Goal: Navigation & Orientation: Find specific page/section

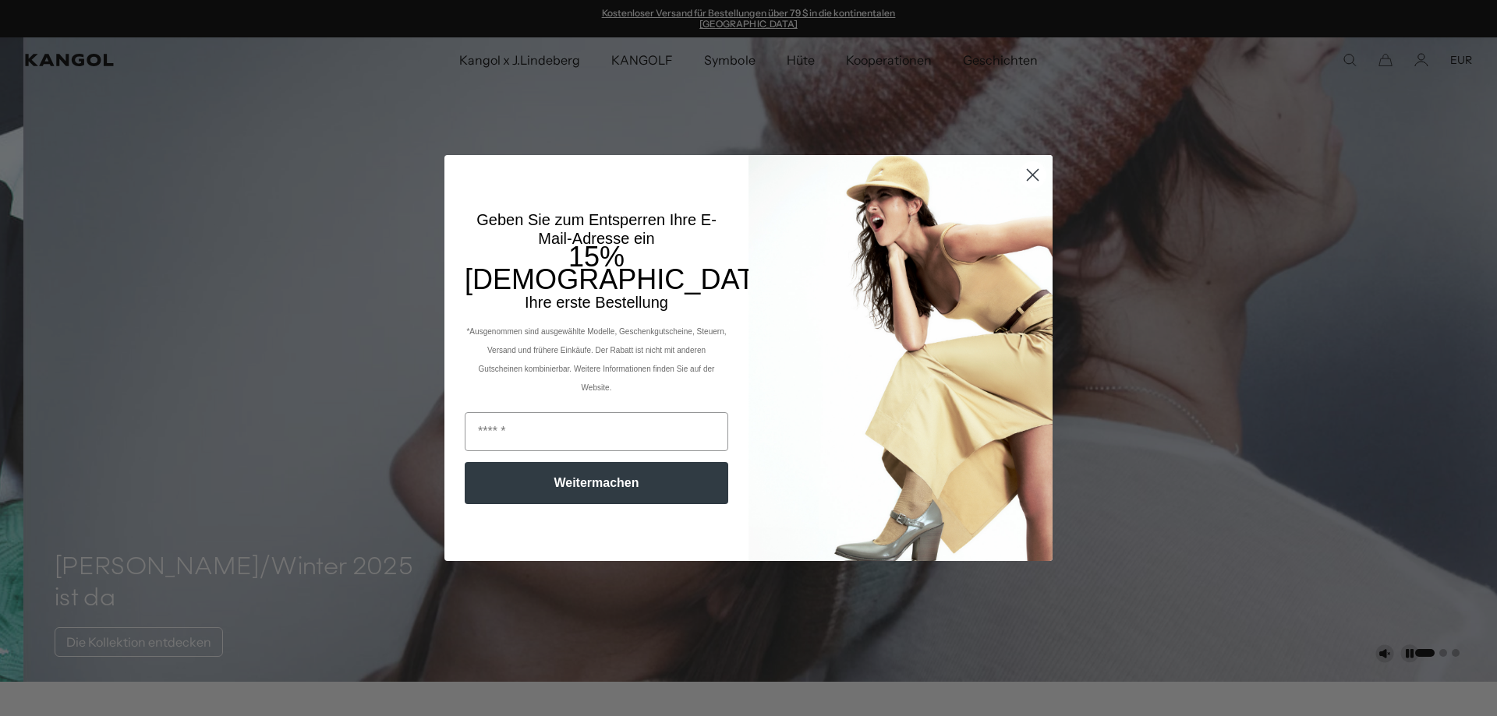
click at [1028, 174] on icon "Dialog schließen" at bounding box center [1033, 175] width 11 height 11
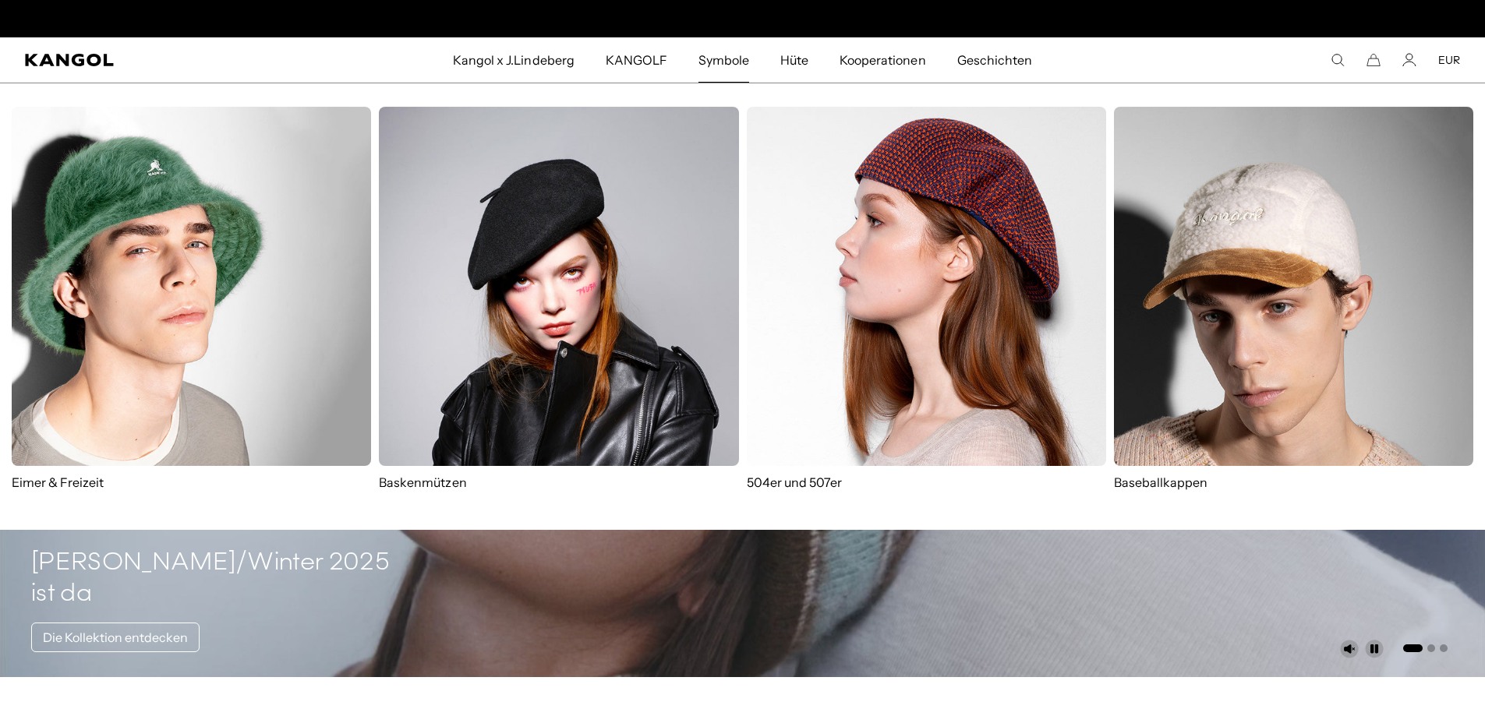
scroll to position [0, 321]
click at [653, 240] on img at bounding box center [558, 286] width 359 height 359
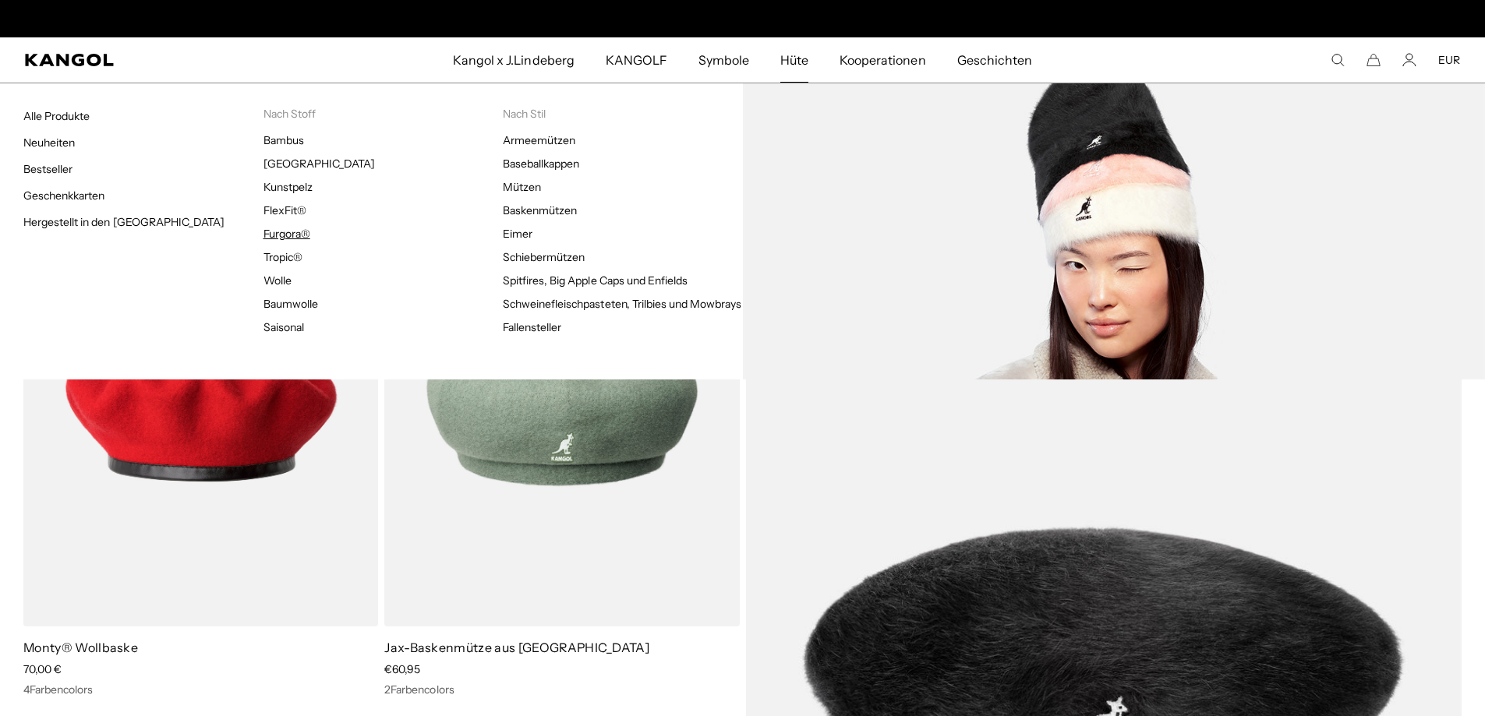
click at [271, 227] on font "Furgora®" at bounding box center [287, 234] width 47 height 14
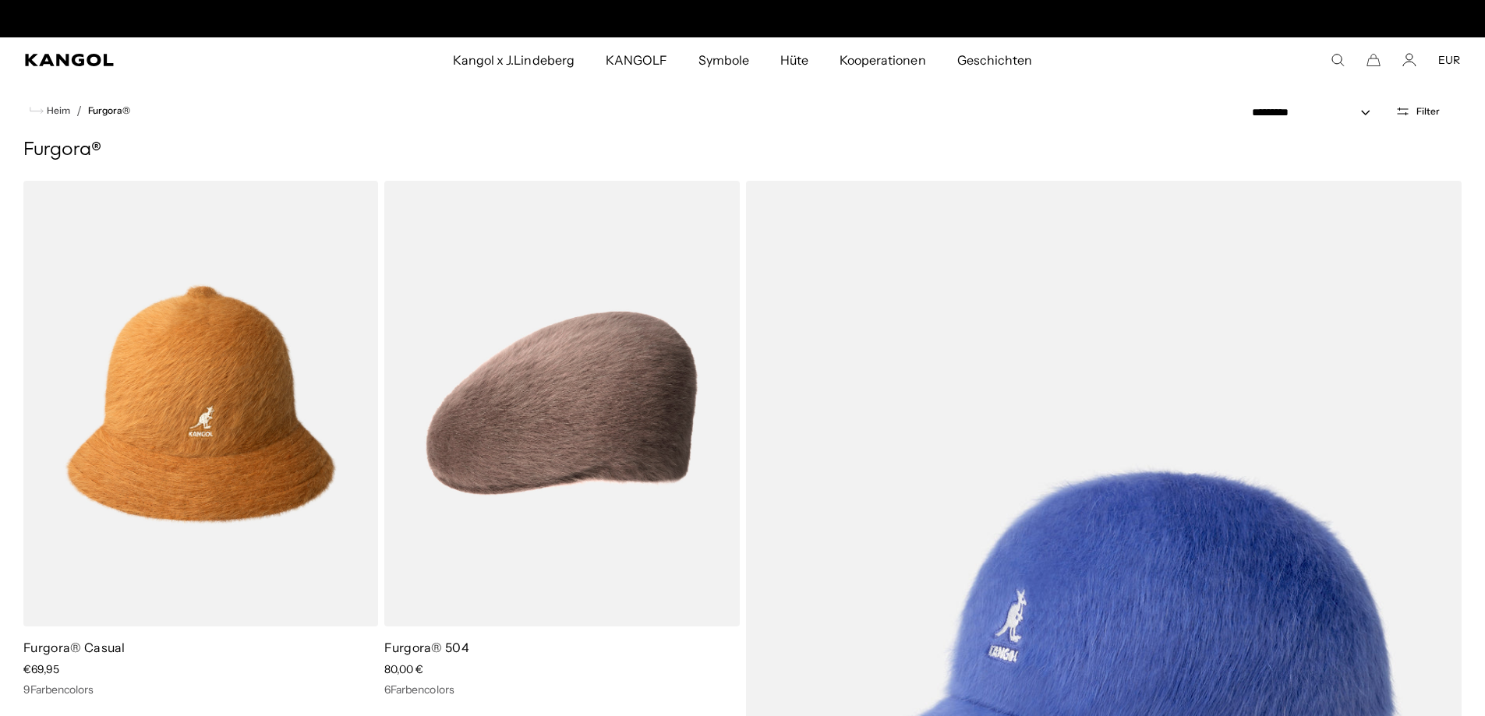
scroll to position [0, 321]
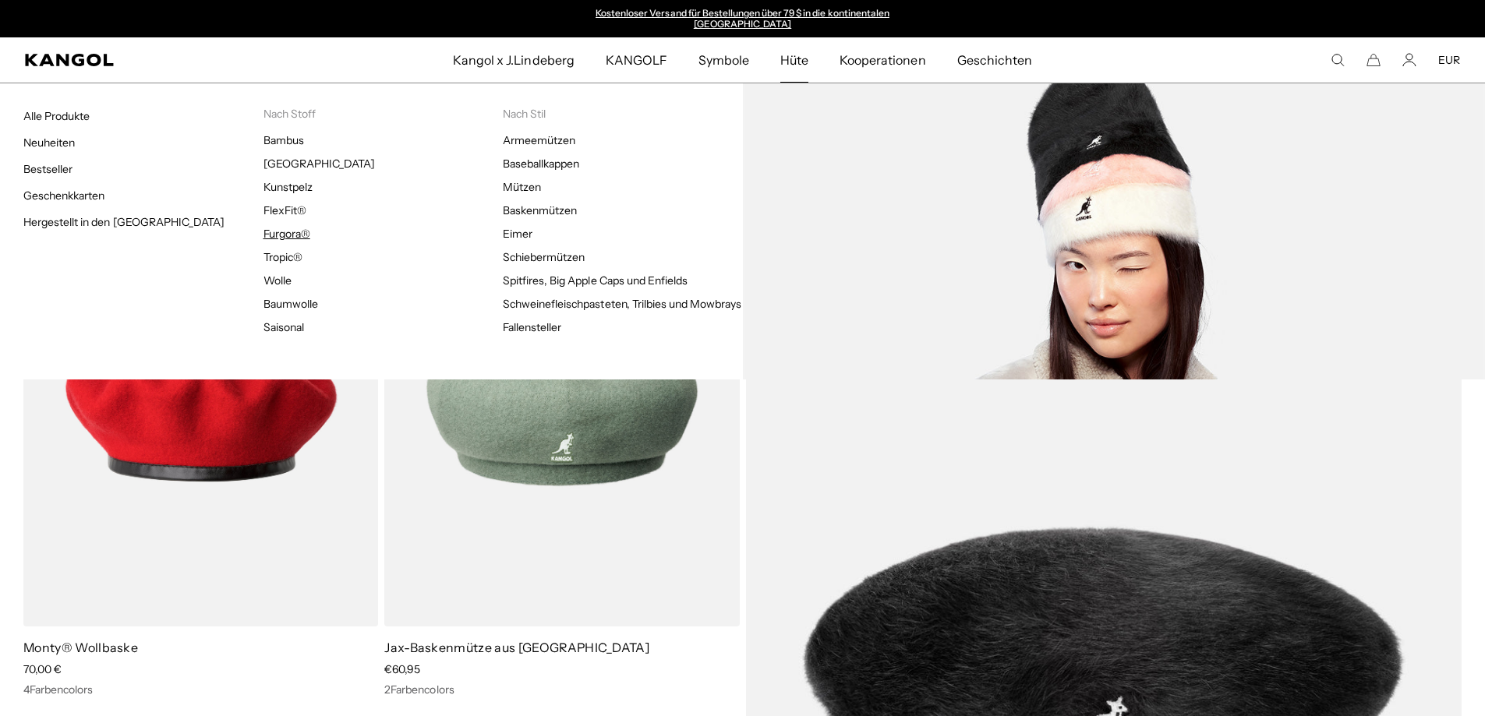
click at [288, 227] on font "Furgora®" at bounding box center [287, 234] width 47 height 14
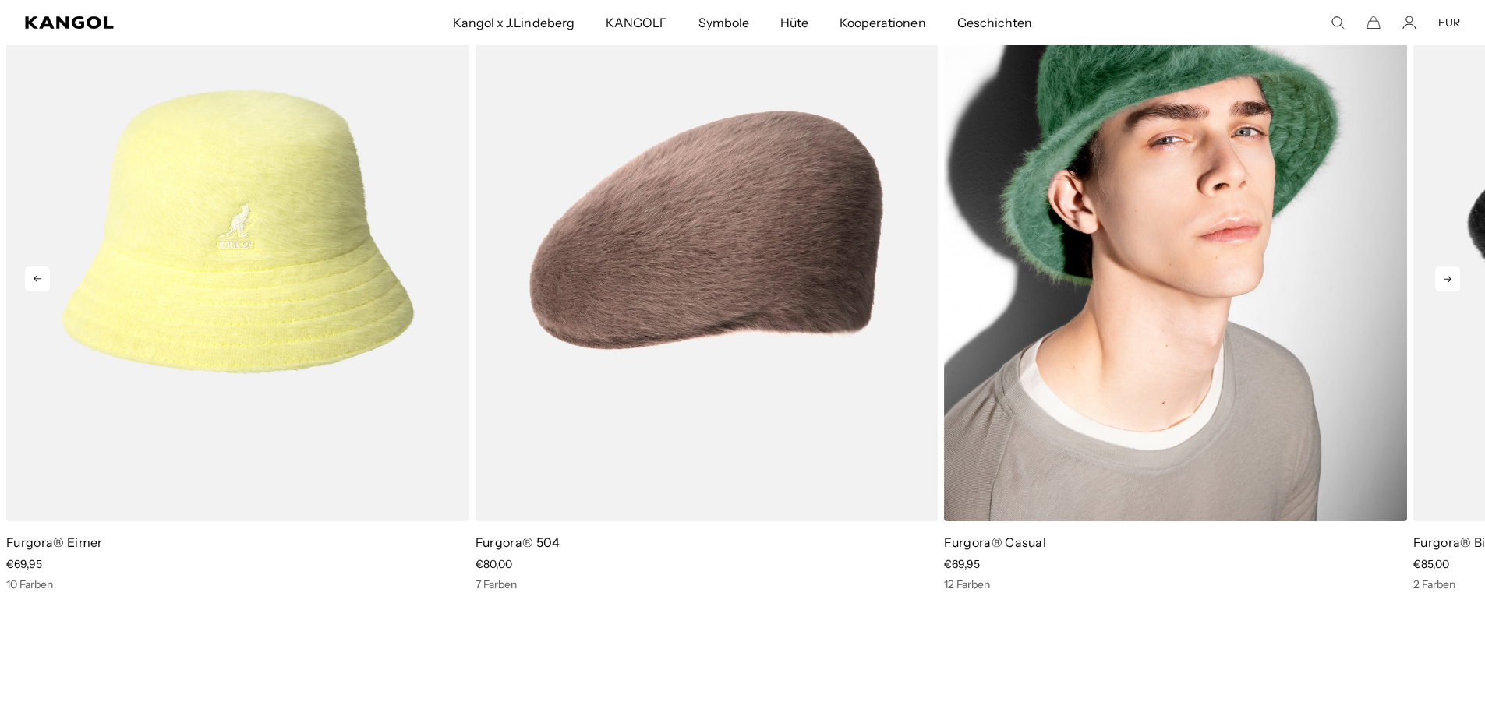
scroll to position [0, 321]
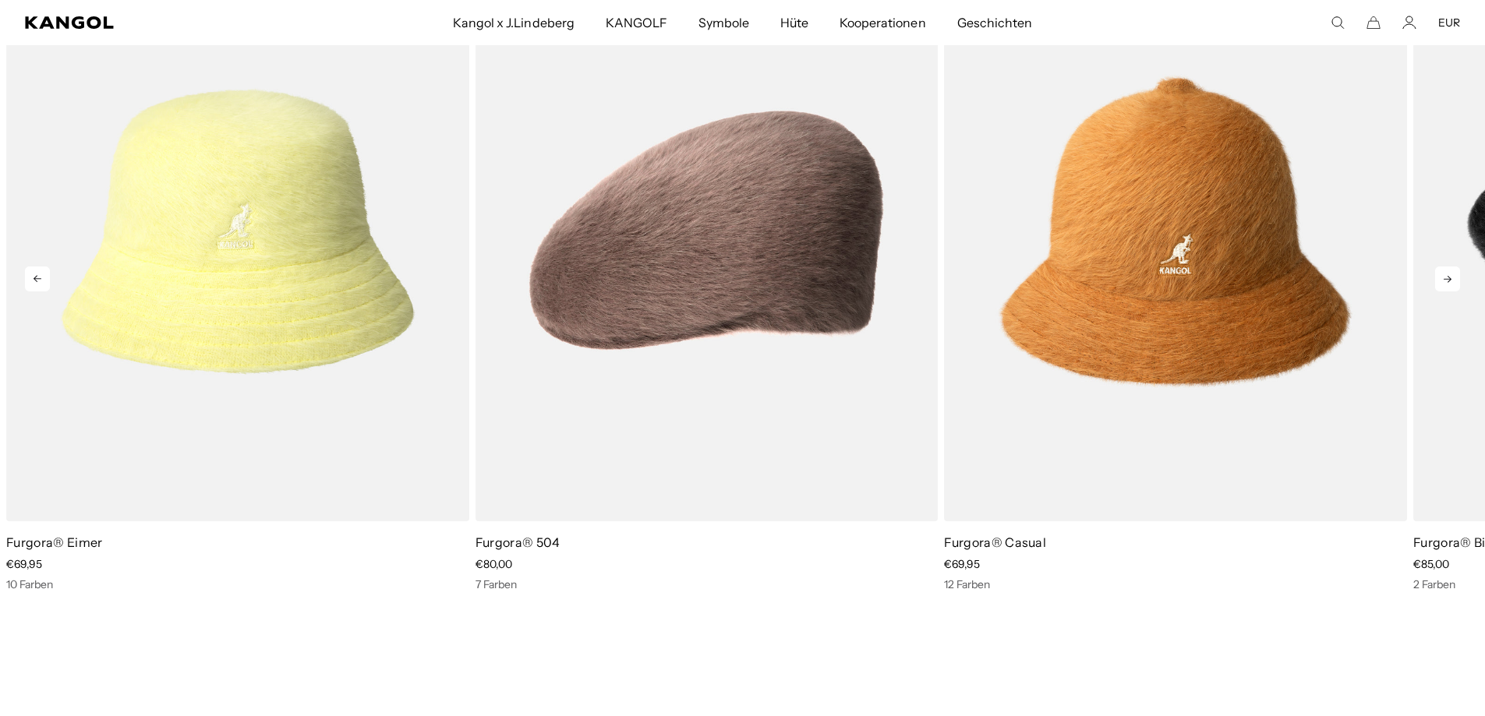
click at [1456, 267] on icon at bounding box center [1447, 279] width 25 height 25
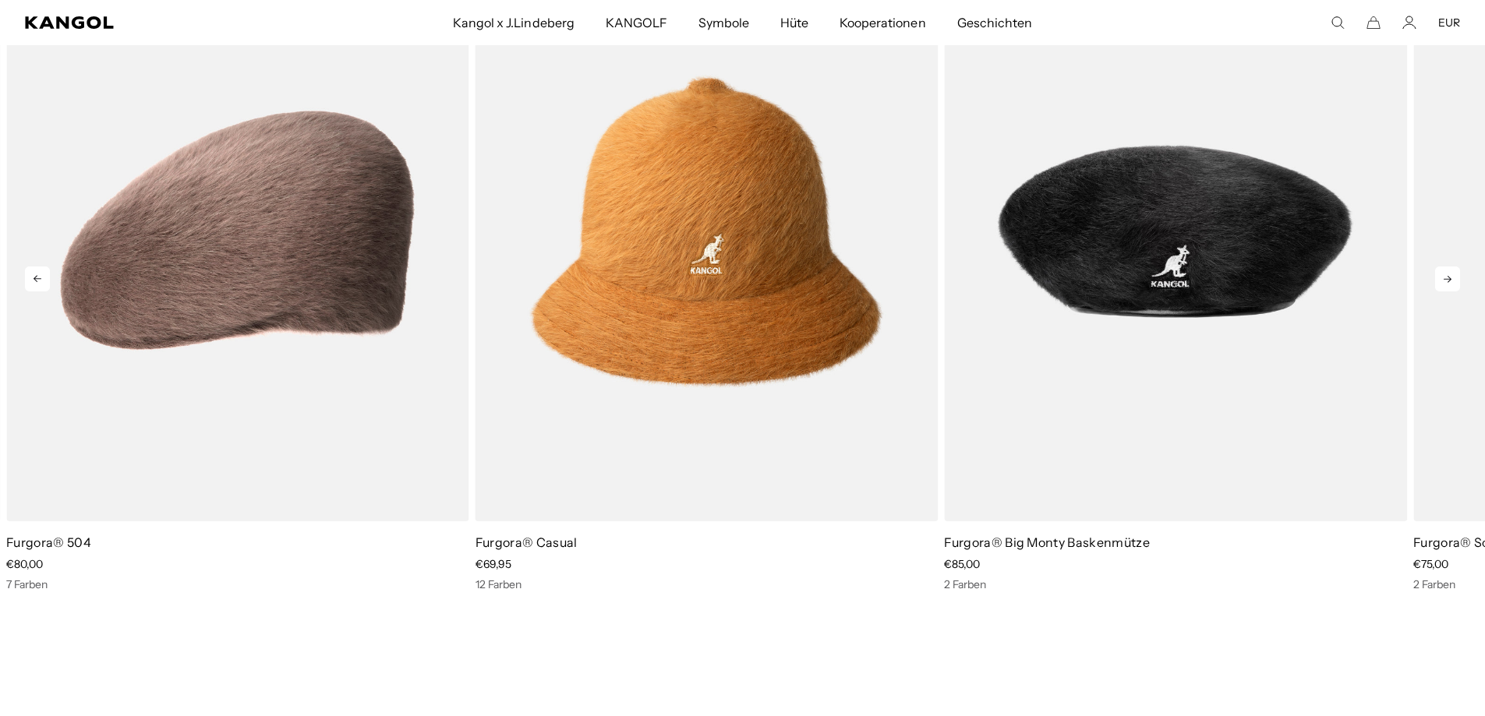
click at [1455, 268] on icon at bounding box center [1447, 279] width 25 height 25
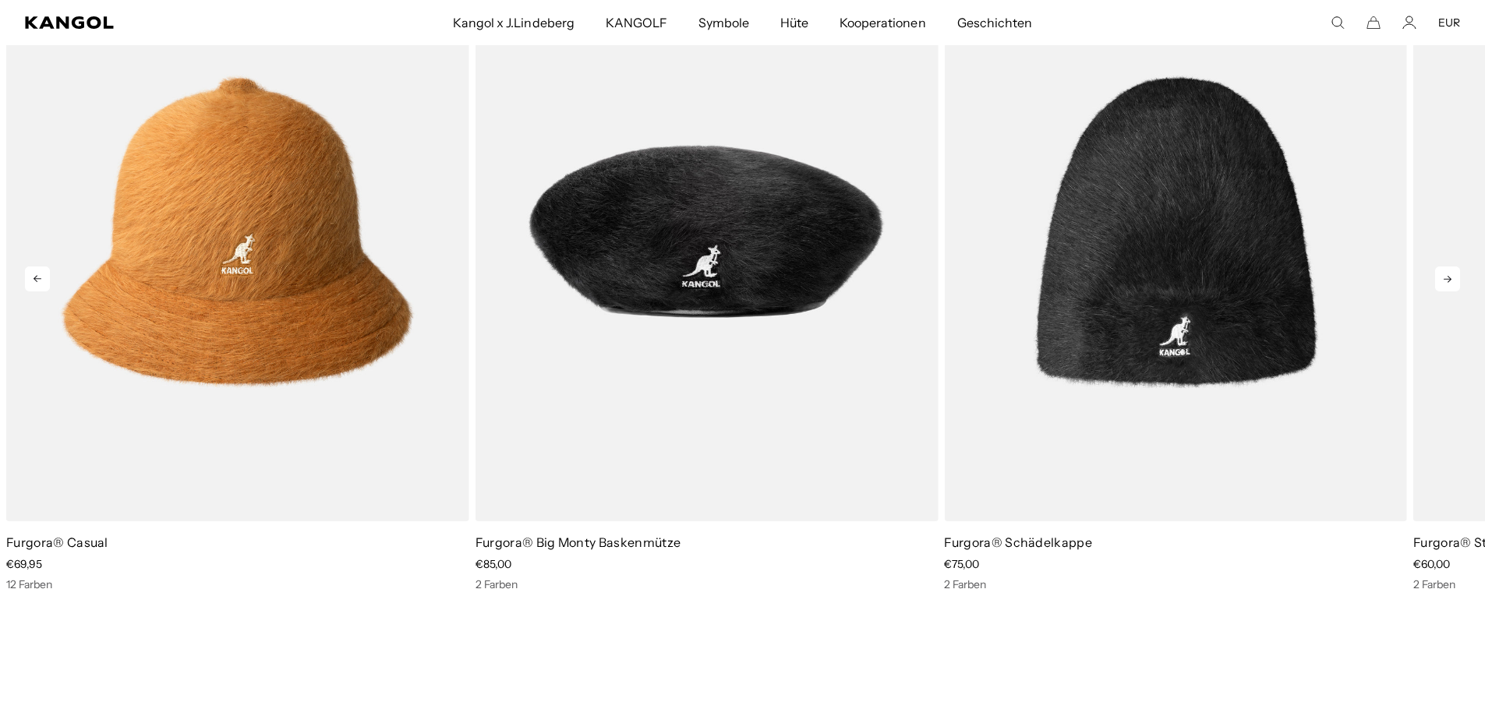
click at [1455, 268] on icon at bounding box center [1447, 279] width 25 height 25
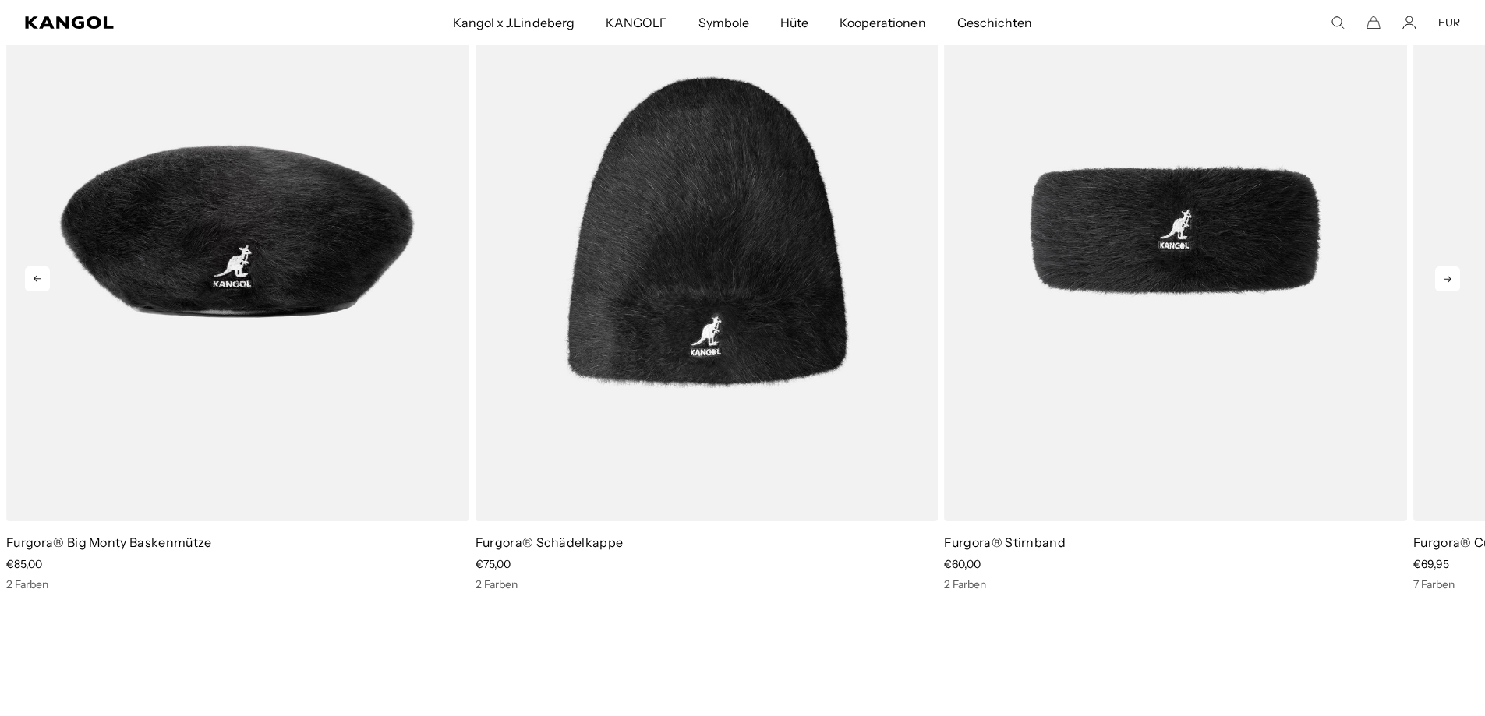
scroll to position [0, 0]
click at [1455, 268] on icon at bounding box center [1447, 279] width 25 height 25
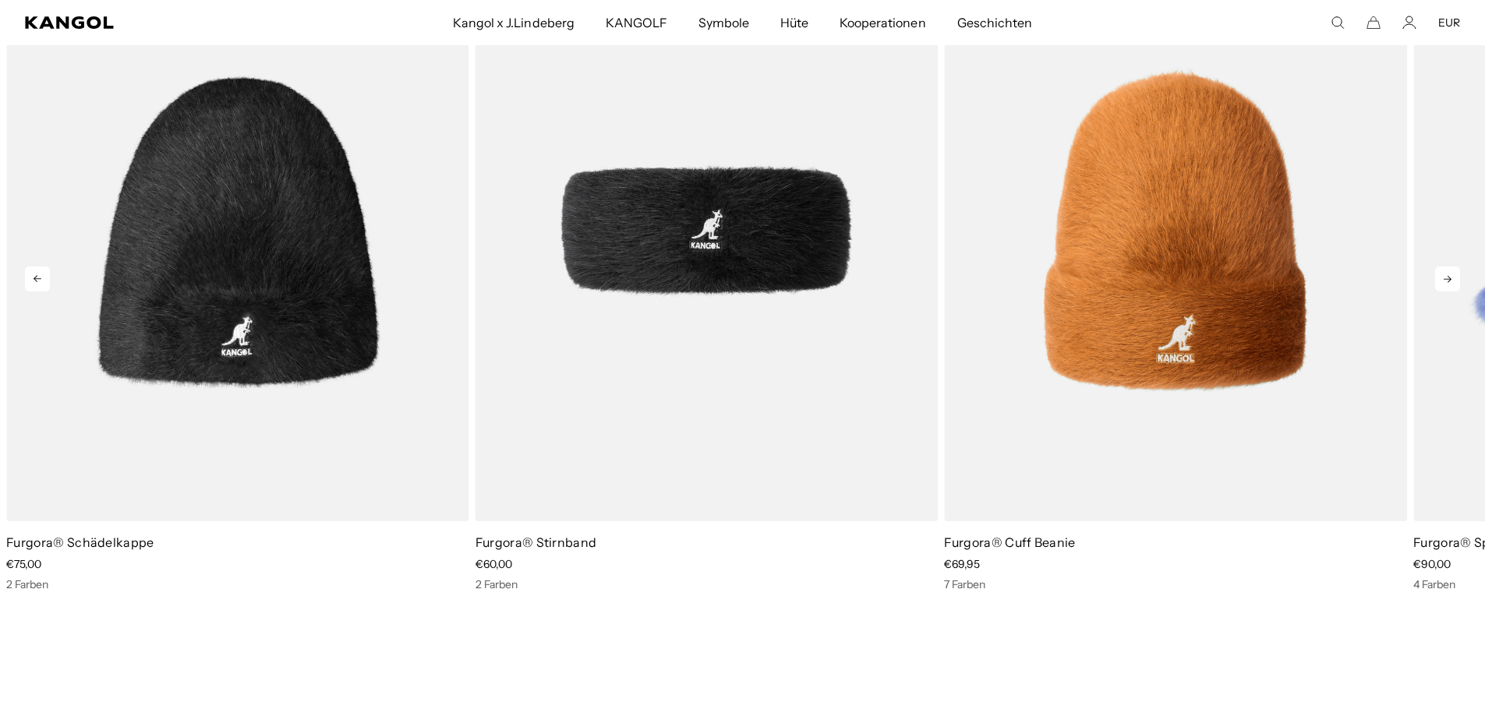
click at [1455, 268] on icon at bounding box center [1447, 279] width 25 height 25
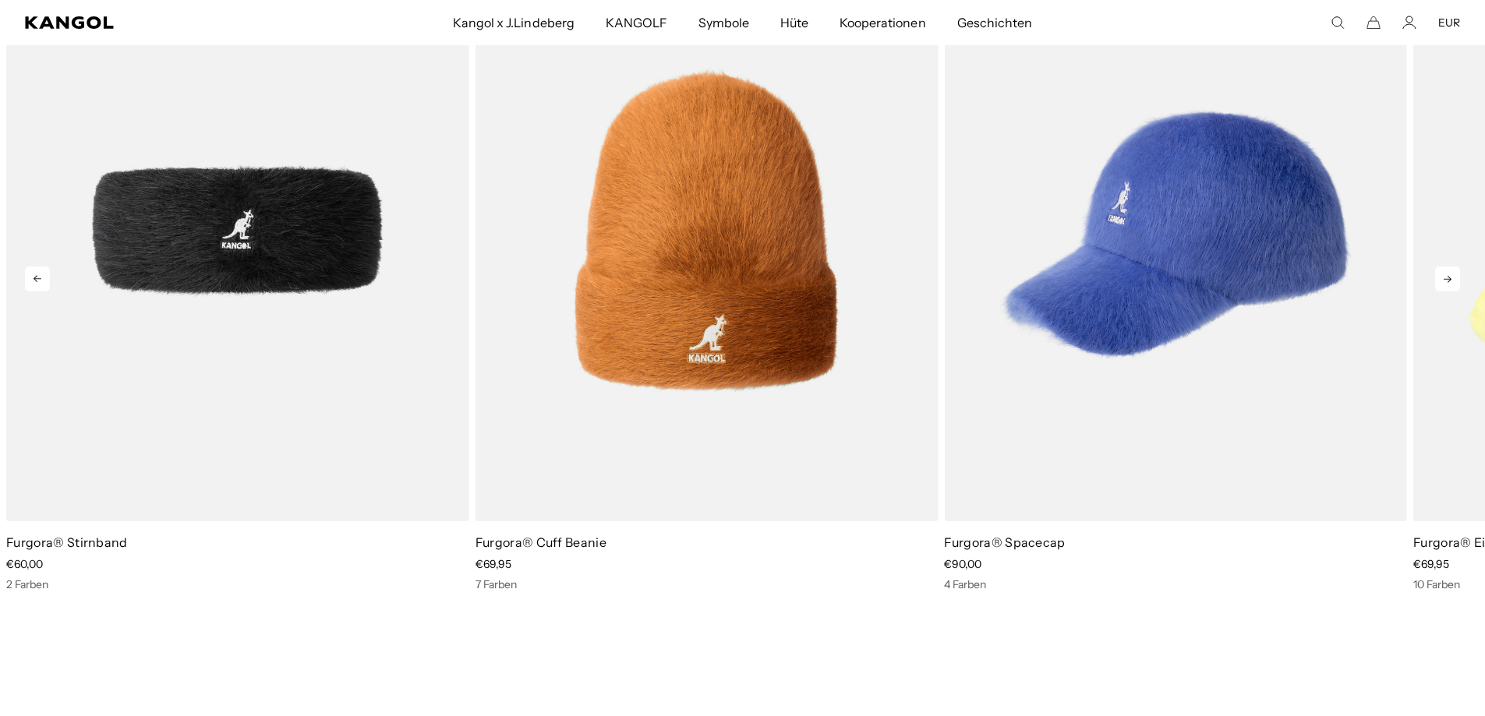
click at [1455, 268] on icon at bounding box center [1447, 279] width 25 height 25
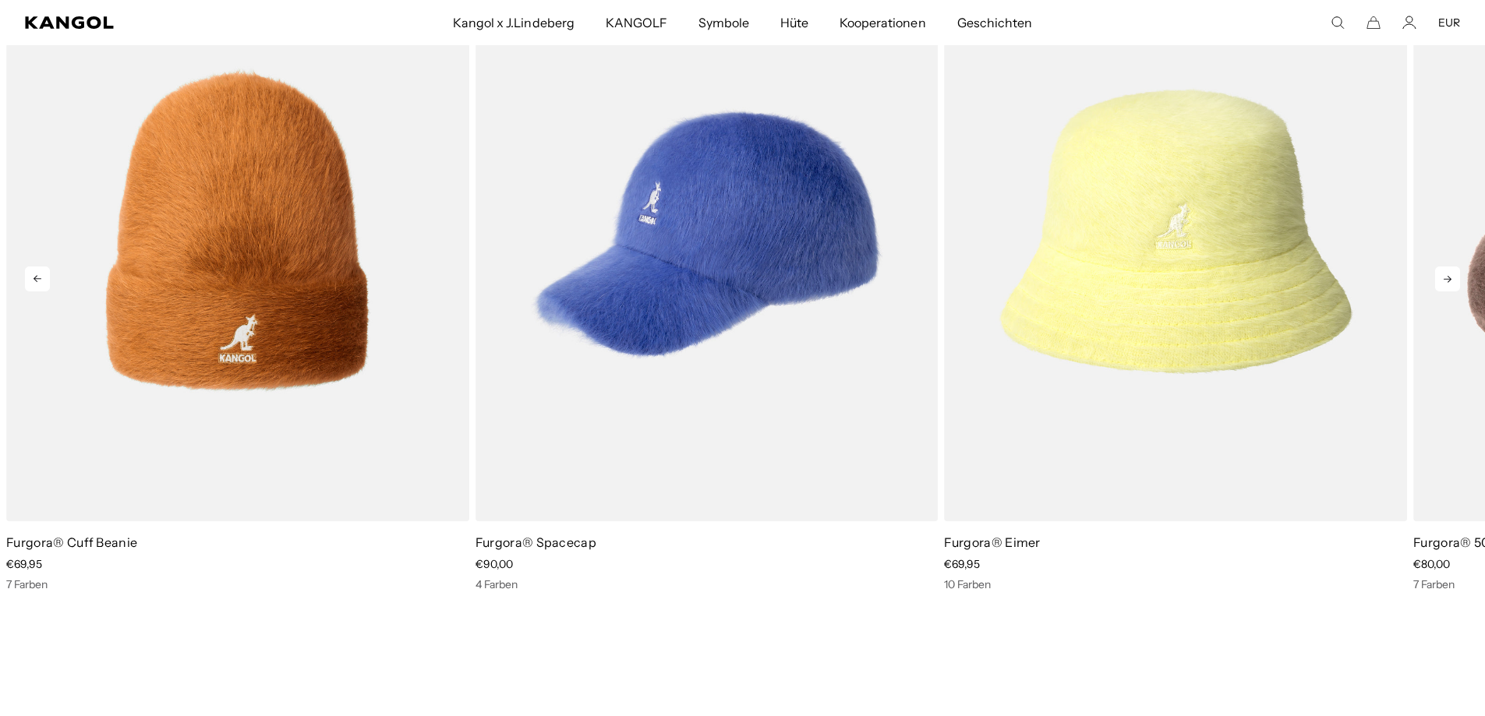
click at [1455, 268] on icon at bounding box center [1447, 279] width 25 height 25
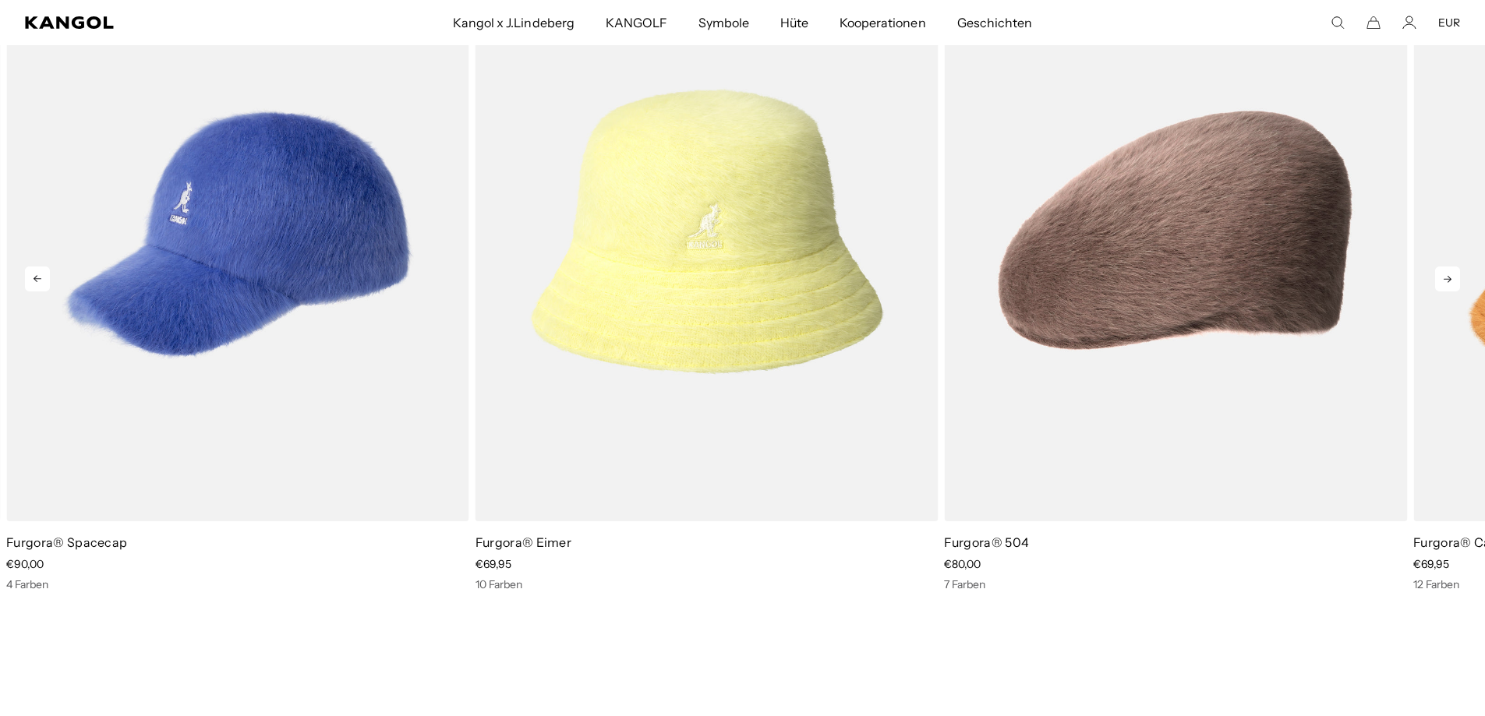
click at [1455, 268] on icon at bounding box center [1447, 279] width 25 height 25
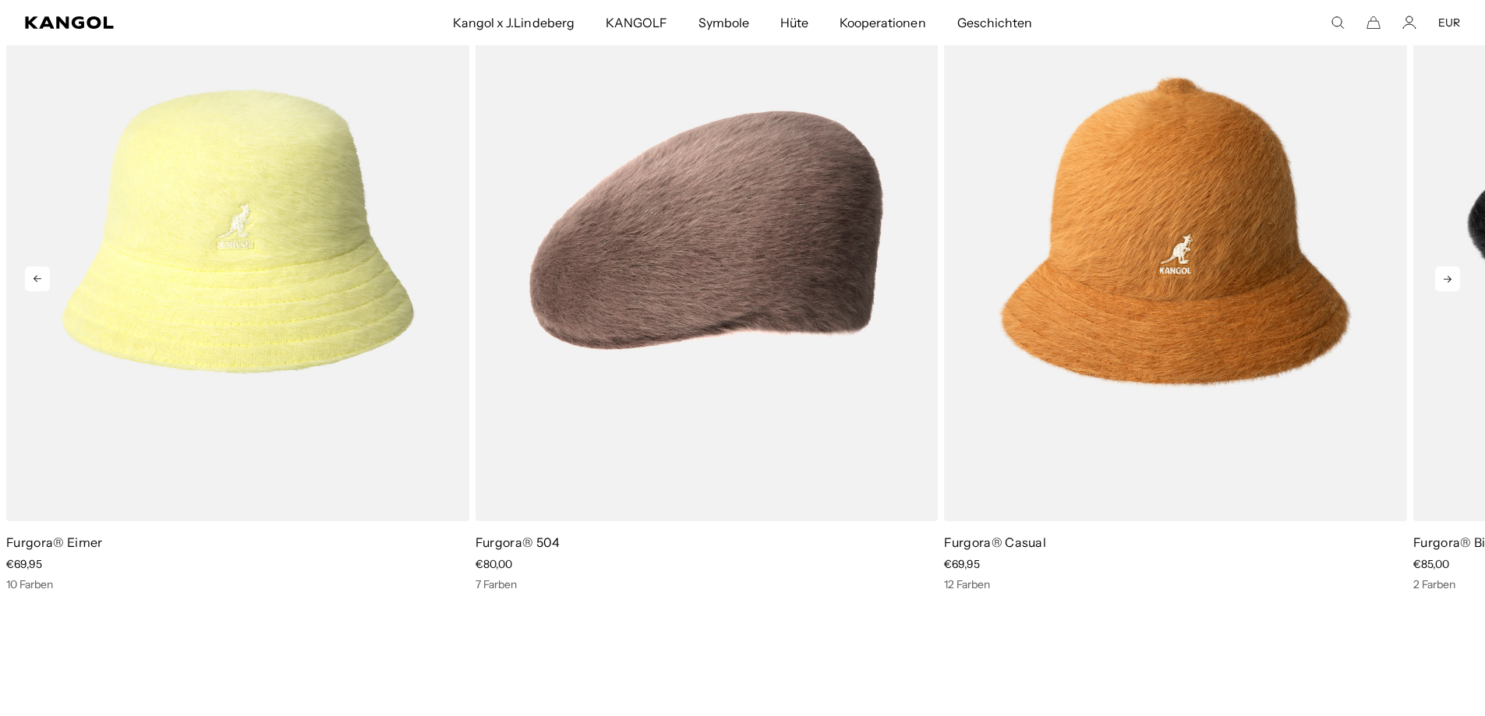
scroll to position [0, 321]
click at [1455, 268] on icon at bounding box center [1447, 279] width 25 height 25
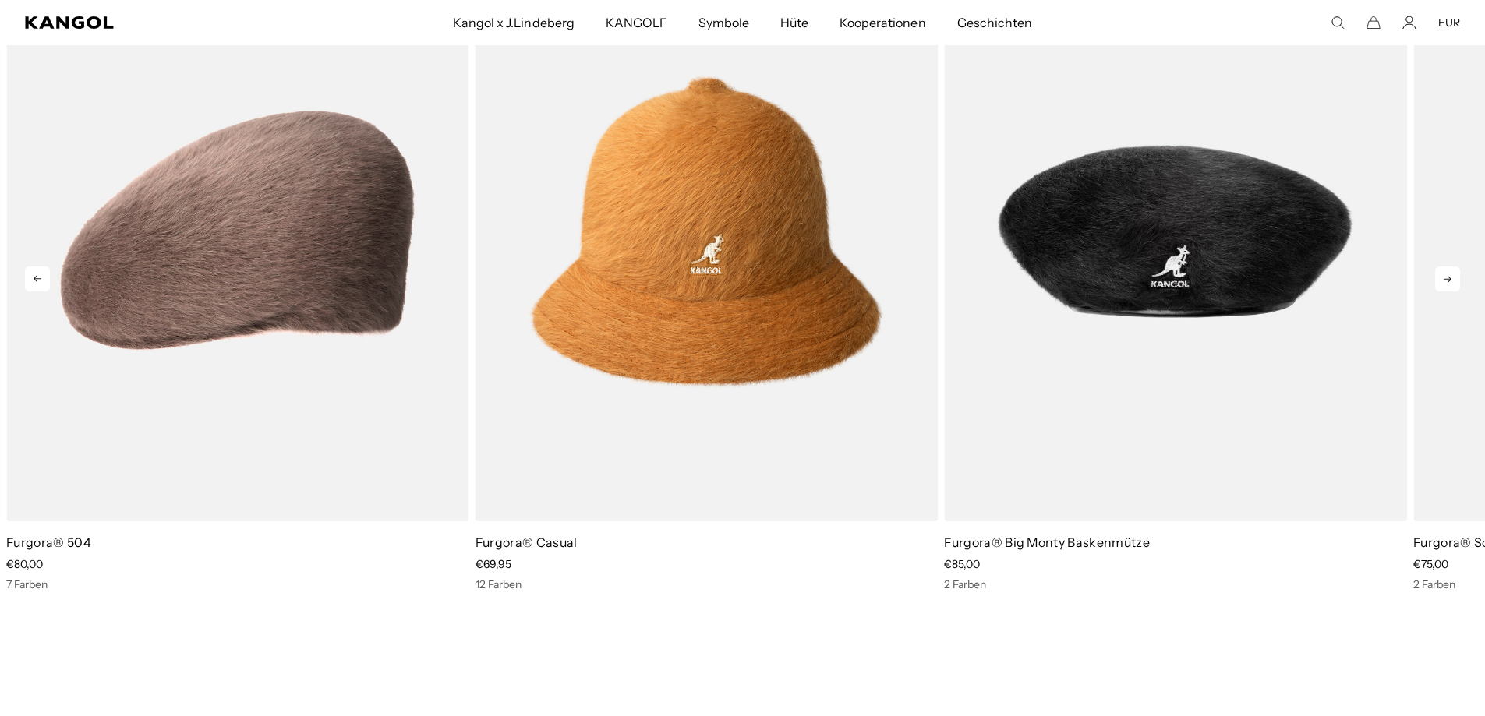
click at [1455, 268] on icon at bounding box center [1447, 279] width 25 height 25
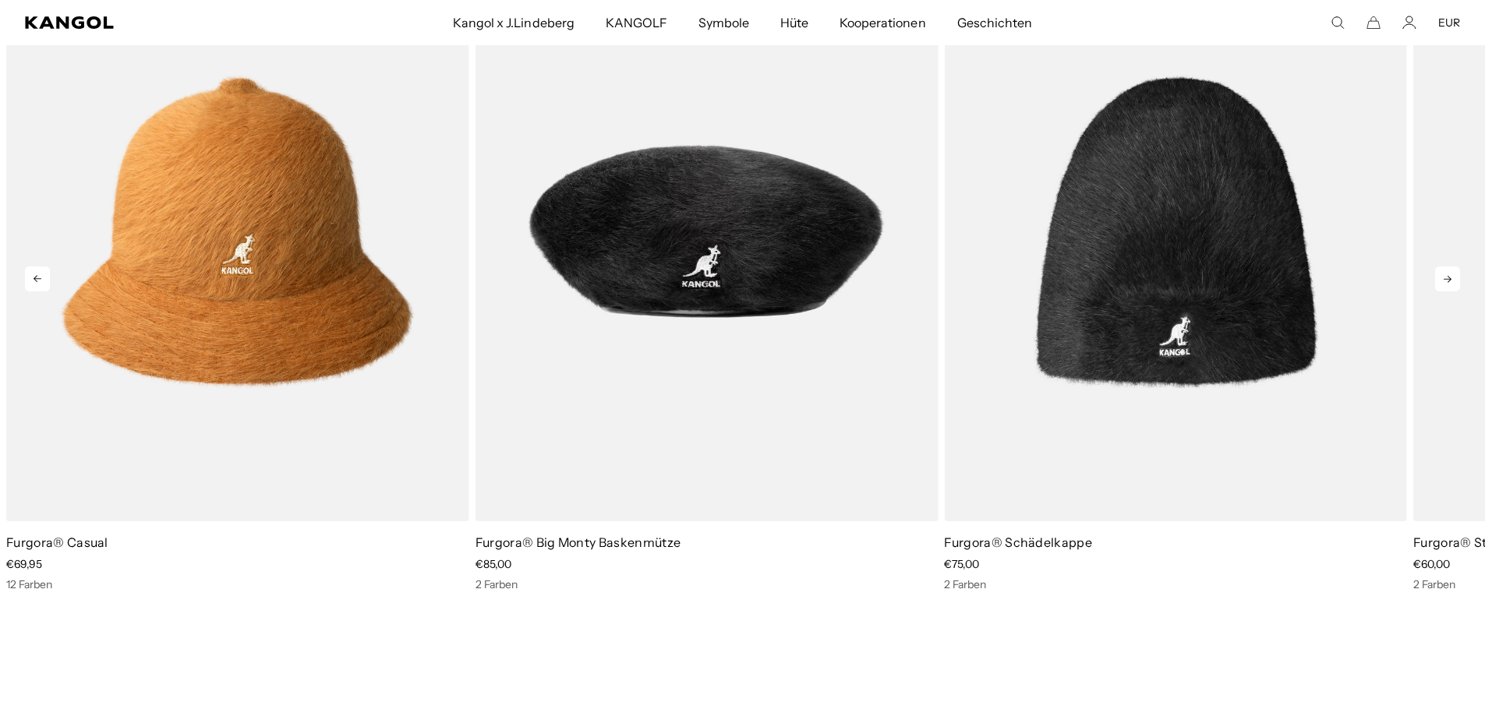
click at [1455, 268] on icon at bounding box center [1447, 279] width 25 height 25
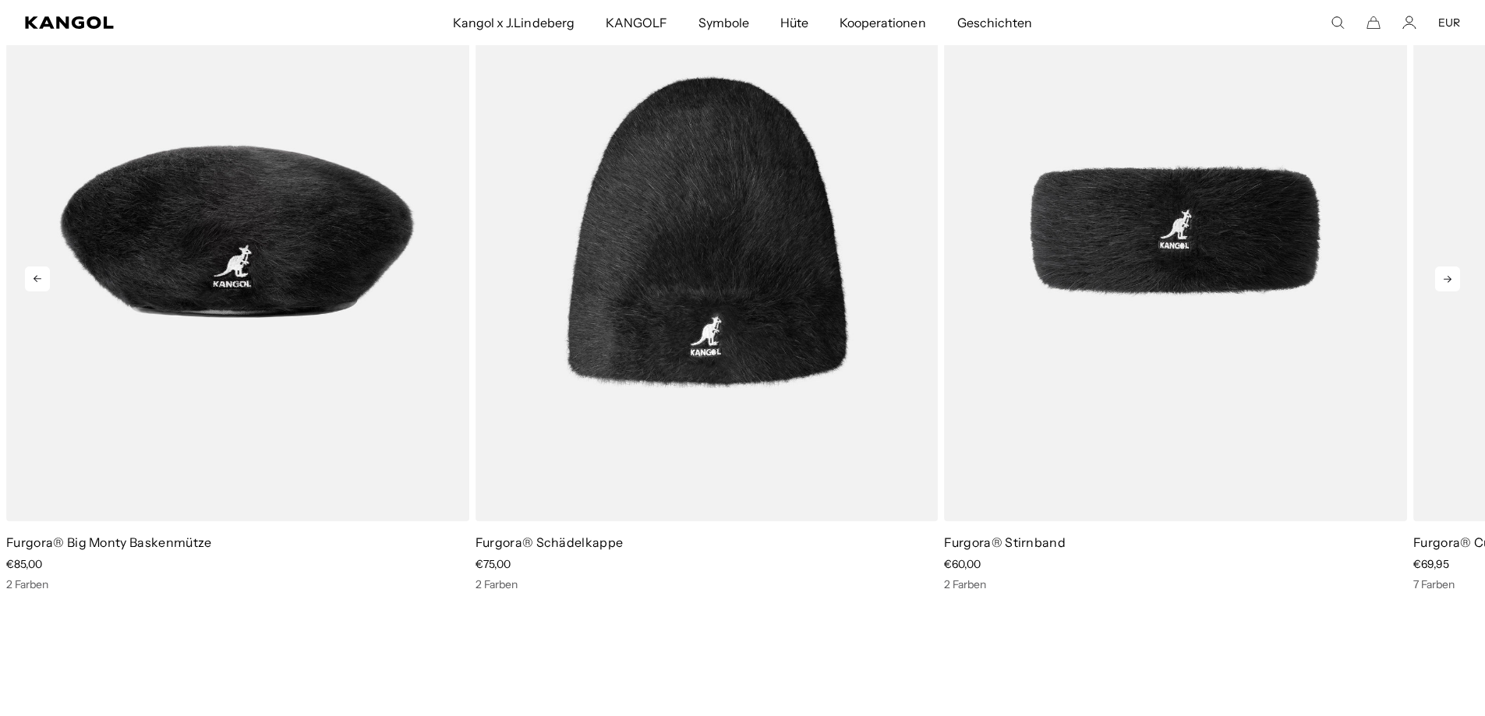
click at [1455, 268] on icon at bounding box center [1447, 279] width 25 height 25
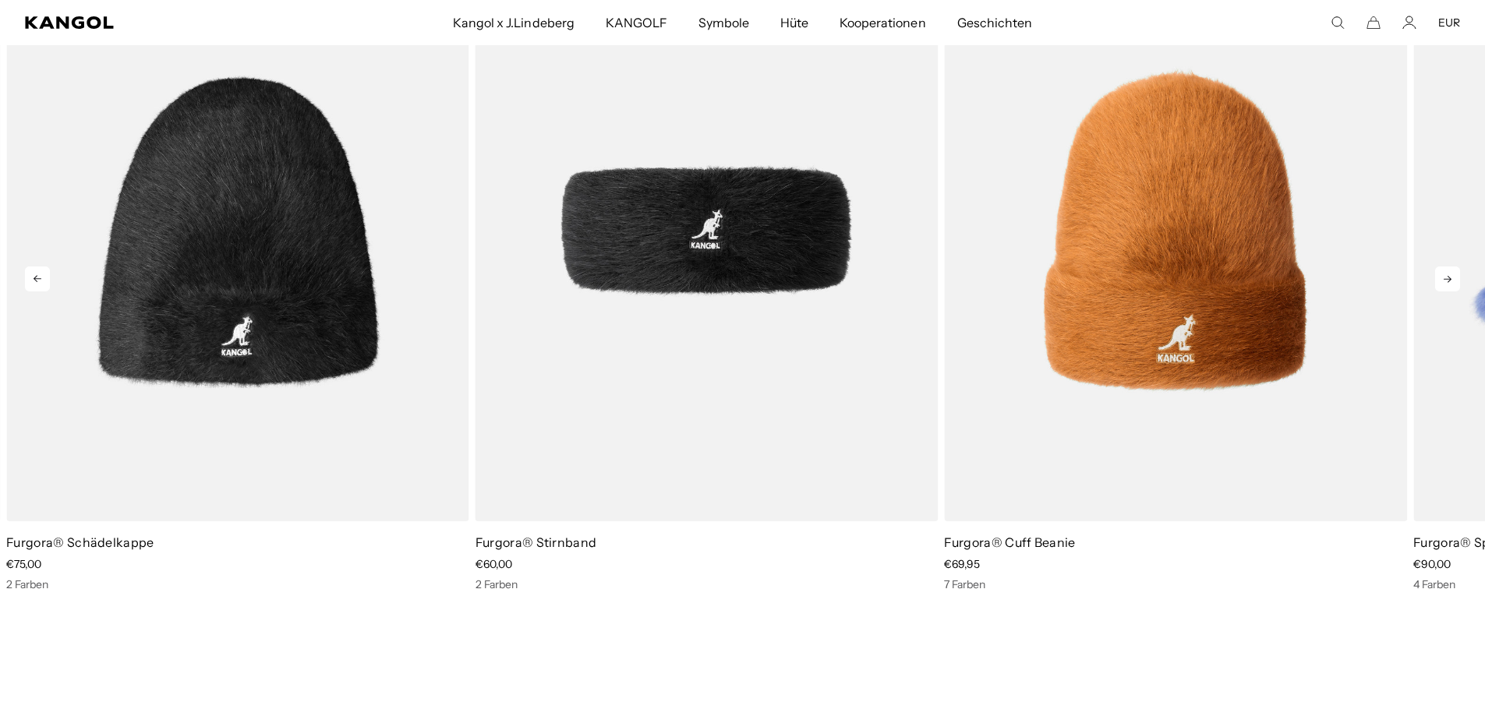
click at [1455, 268] on icon at bounding box center [1447, 279] width 25 height 25
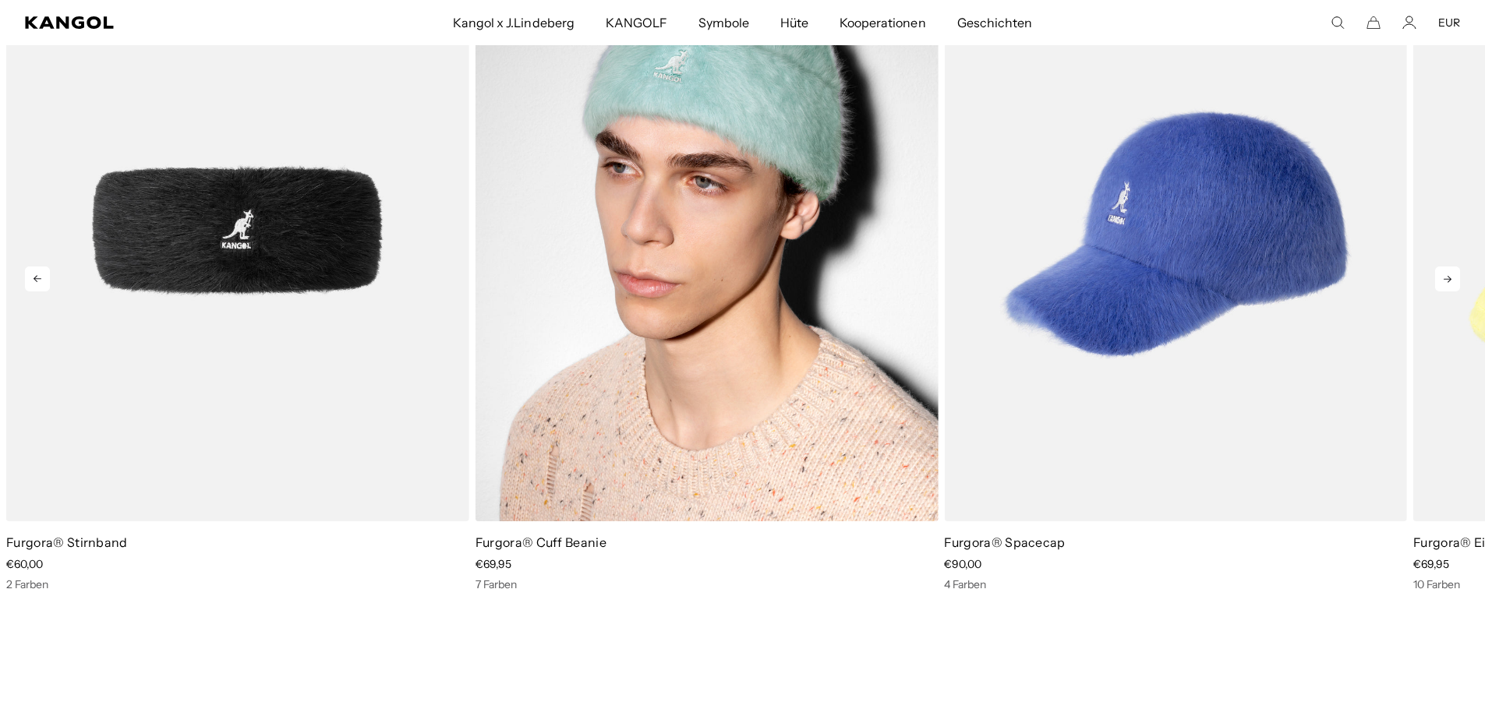
scroll to position [0, 0]
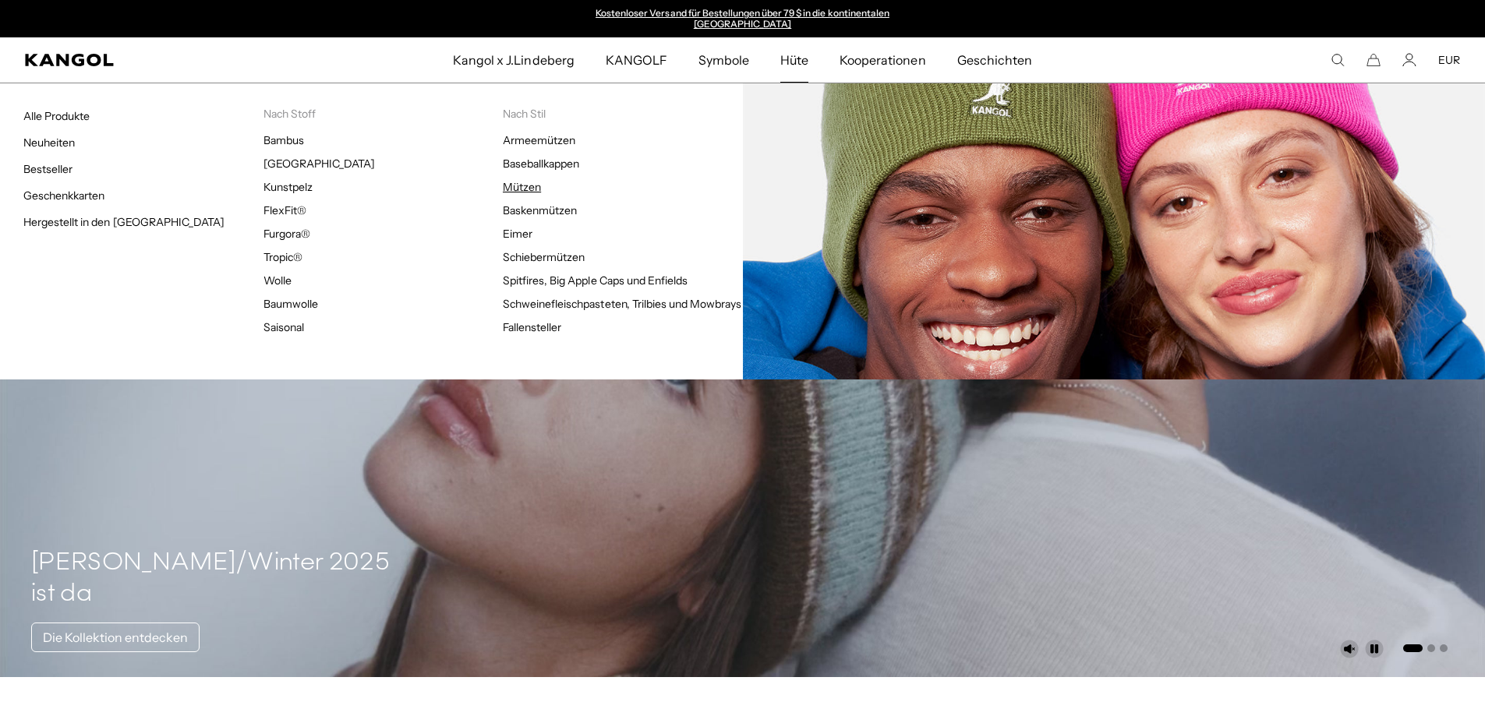
click at [538, 180] on font "Mützen" at bounding box center [522, 187] width 38 height 14
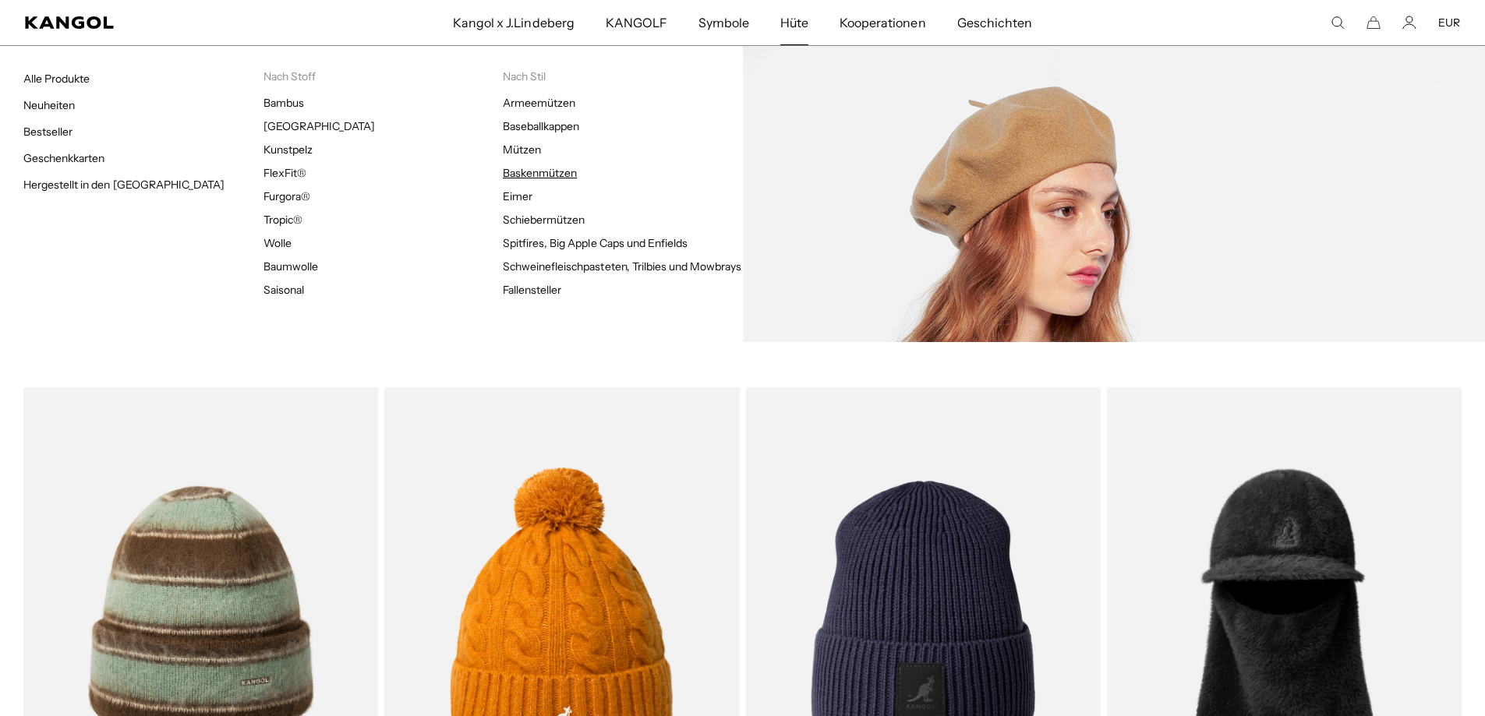
click at [570, 174] on font "Baskenmützen" at bounding box center [540, 173] width 74 height 14
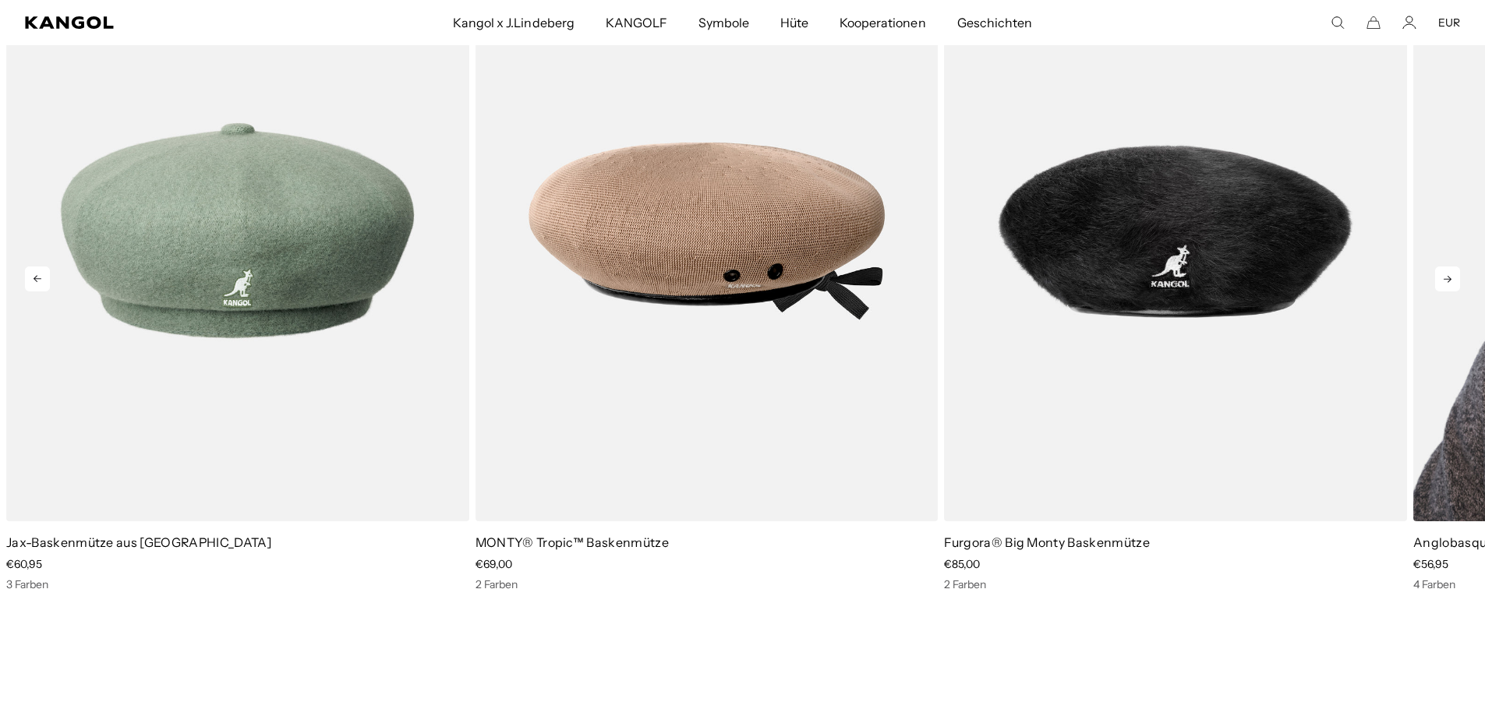
scroll to position [0, 321]
click at [1440, 270] on icon at bounding box center [1447, 279] width 25 height 25
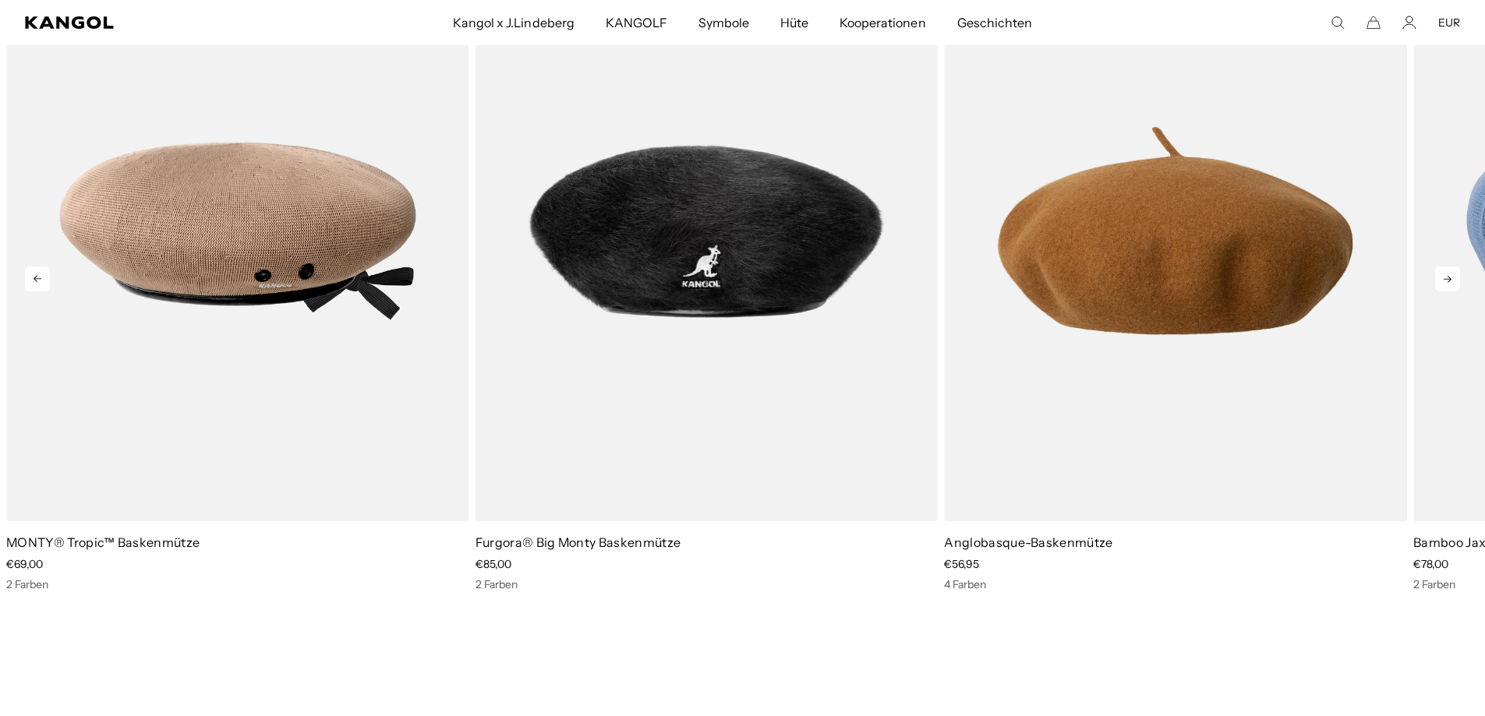
click at [1440, 270] on icon at bounding box center [1447, 279] width 25 height 25
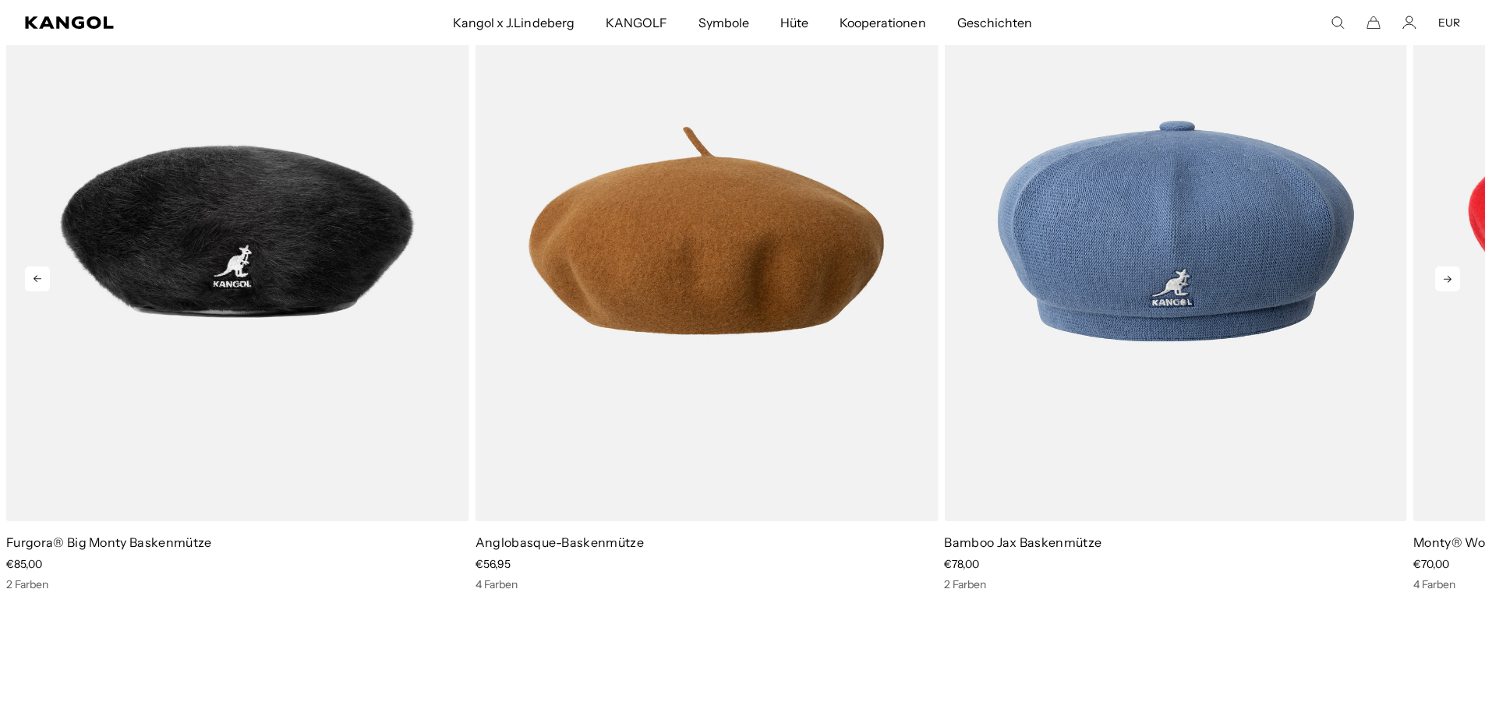
click at [1440, 270] on icon at bounding box center [1447, 279] width 25 height 25
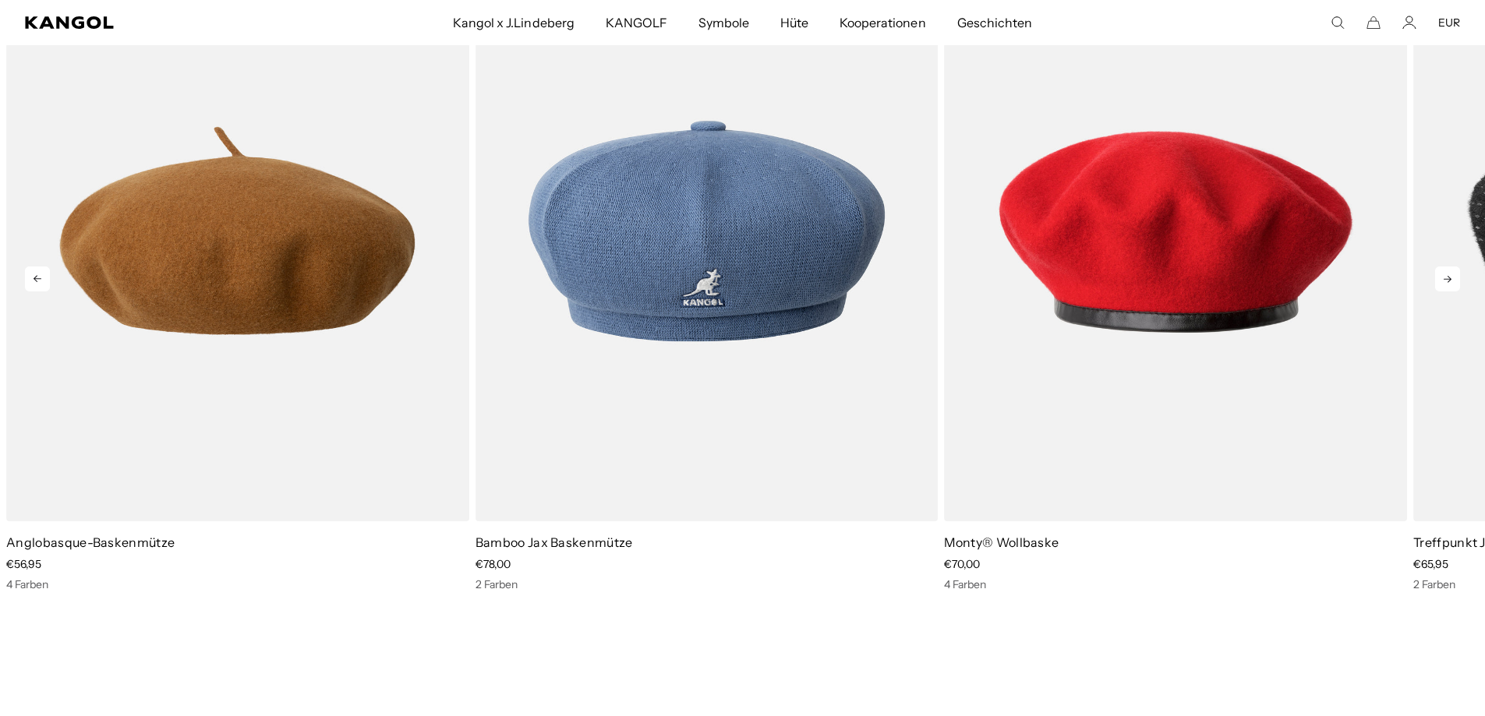
scroll to position [0, 0]
click at [1440, 270] on icon at bounding box center [1447, 279] width 25 height 25
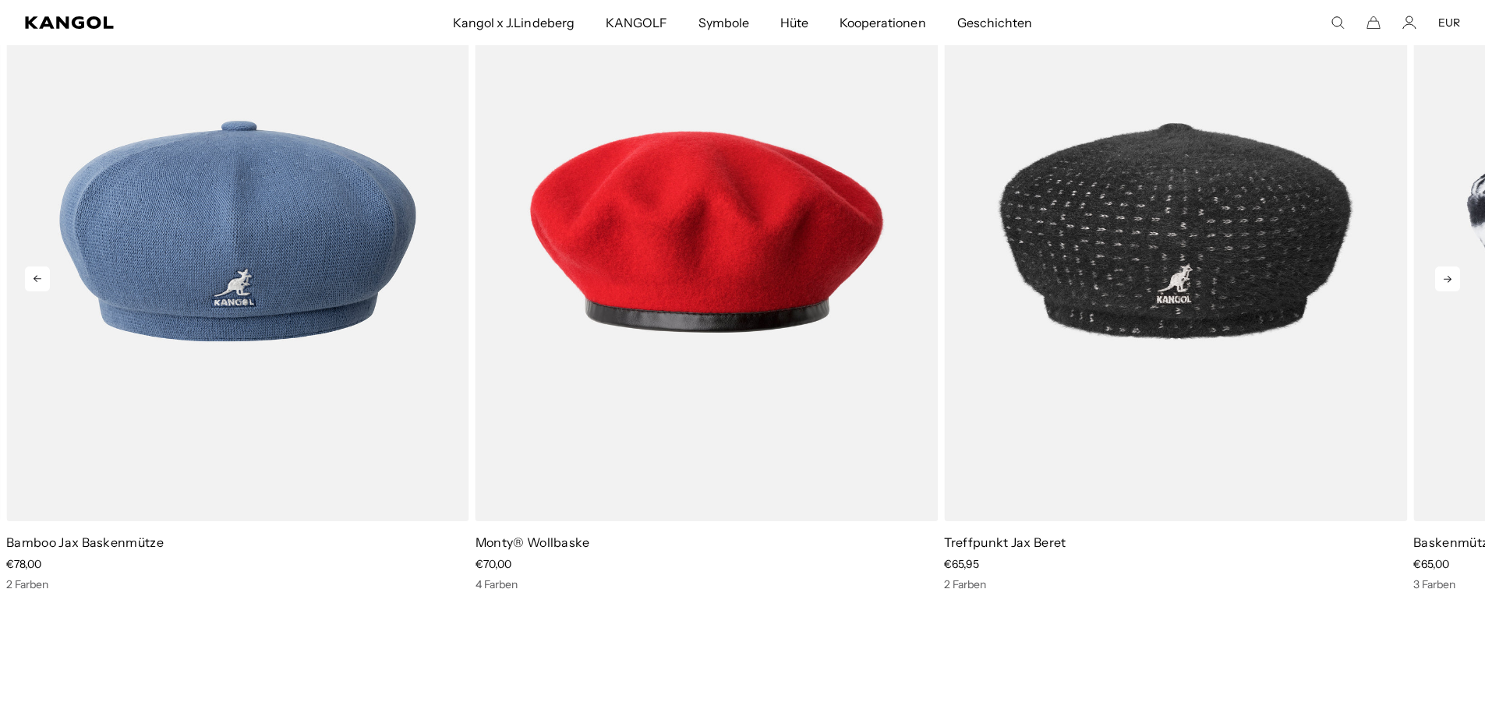
click at [1440, 270] on icon at bounding box center [1447, 279] width 25 height 25
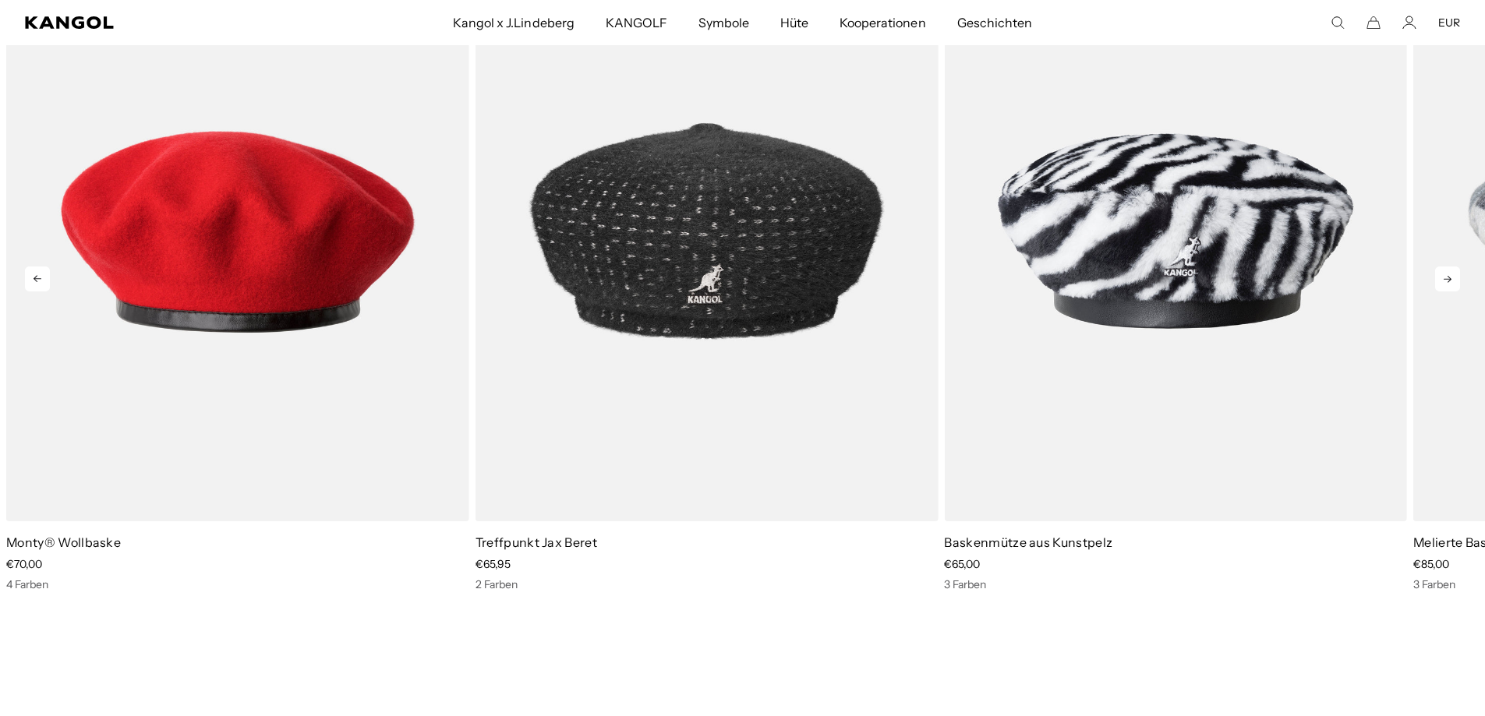
scroll to position [0, 321]
click at [1440, 270] on icon at bounding box center [1447, 279] width 25 height 25
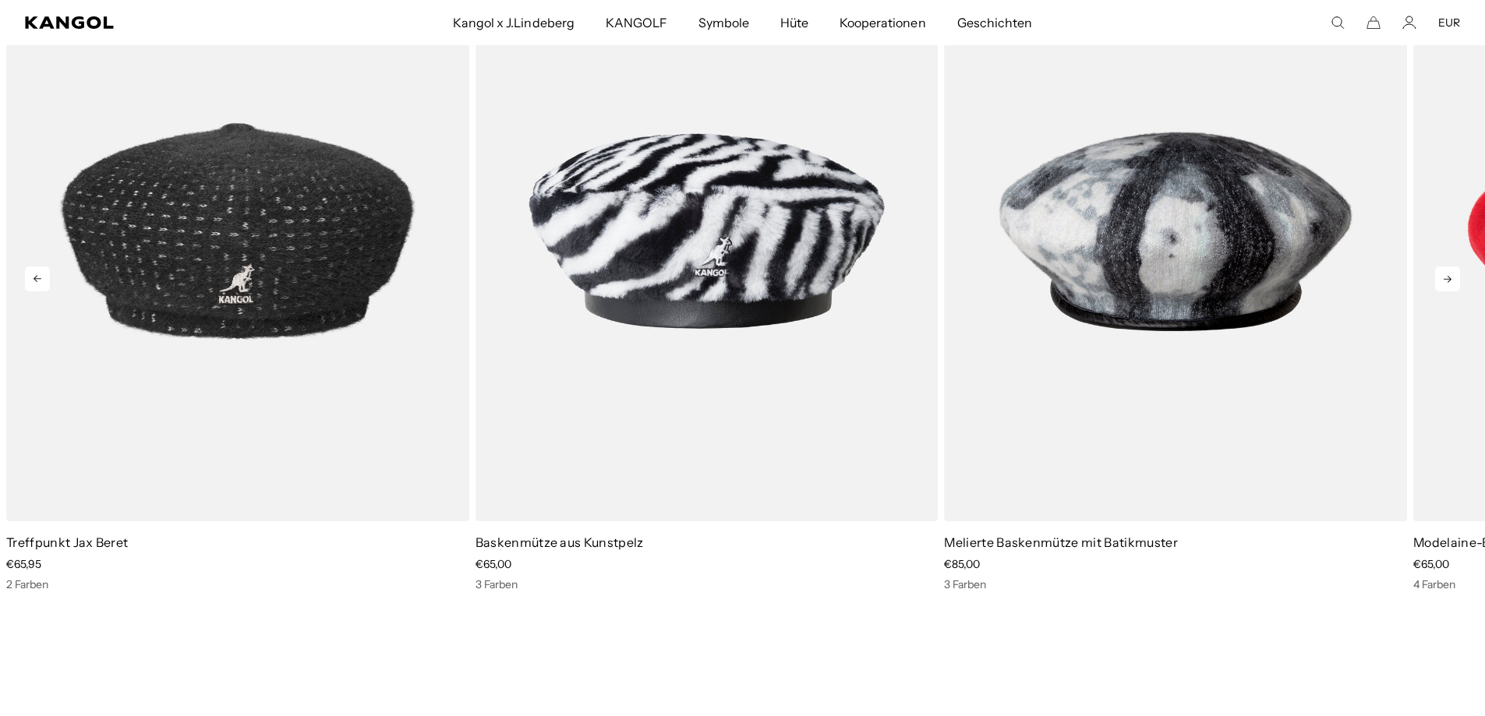
click at [1440, 270] on icon at bounding box center [1447, 279] width 25 height 25
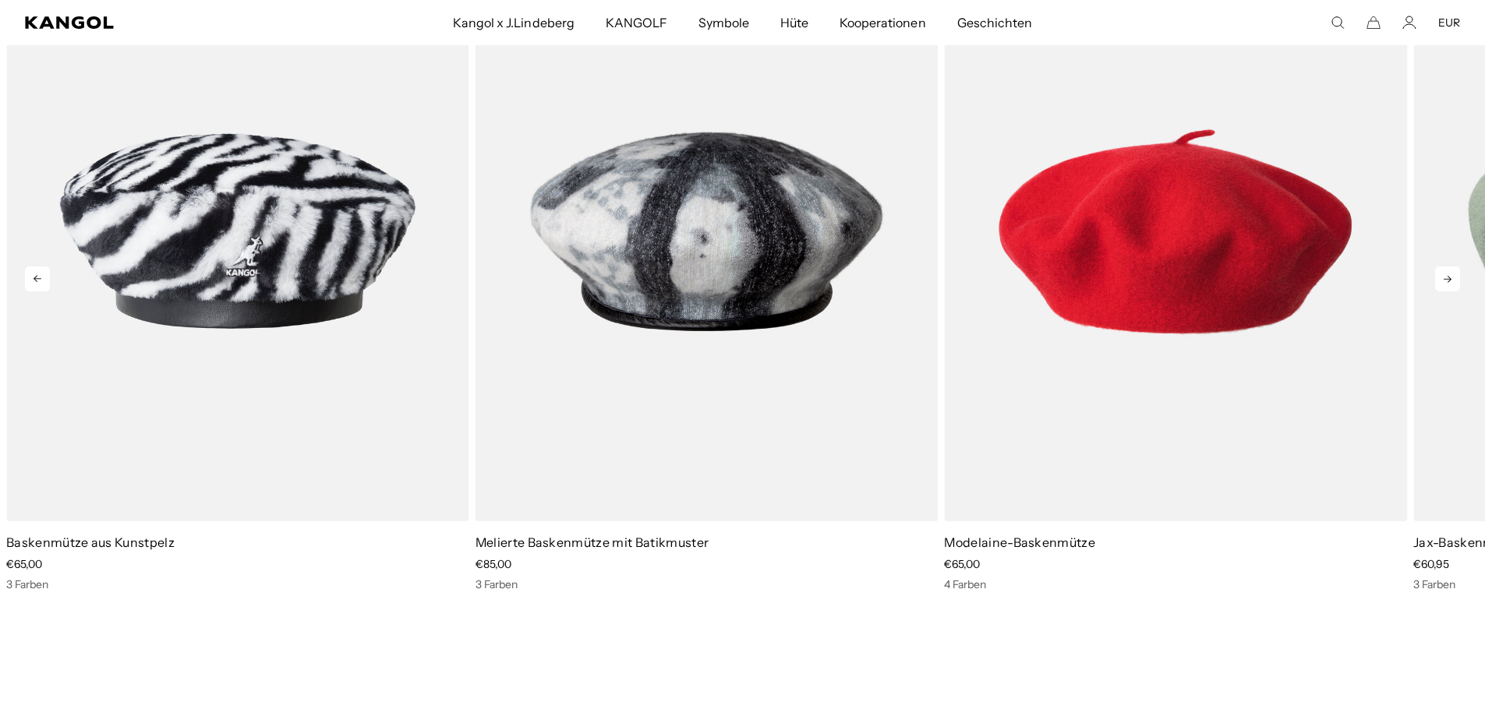
click at [1440, 270] on icon at bounding box center [1447, 279] width 25 height 25
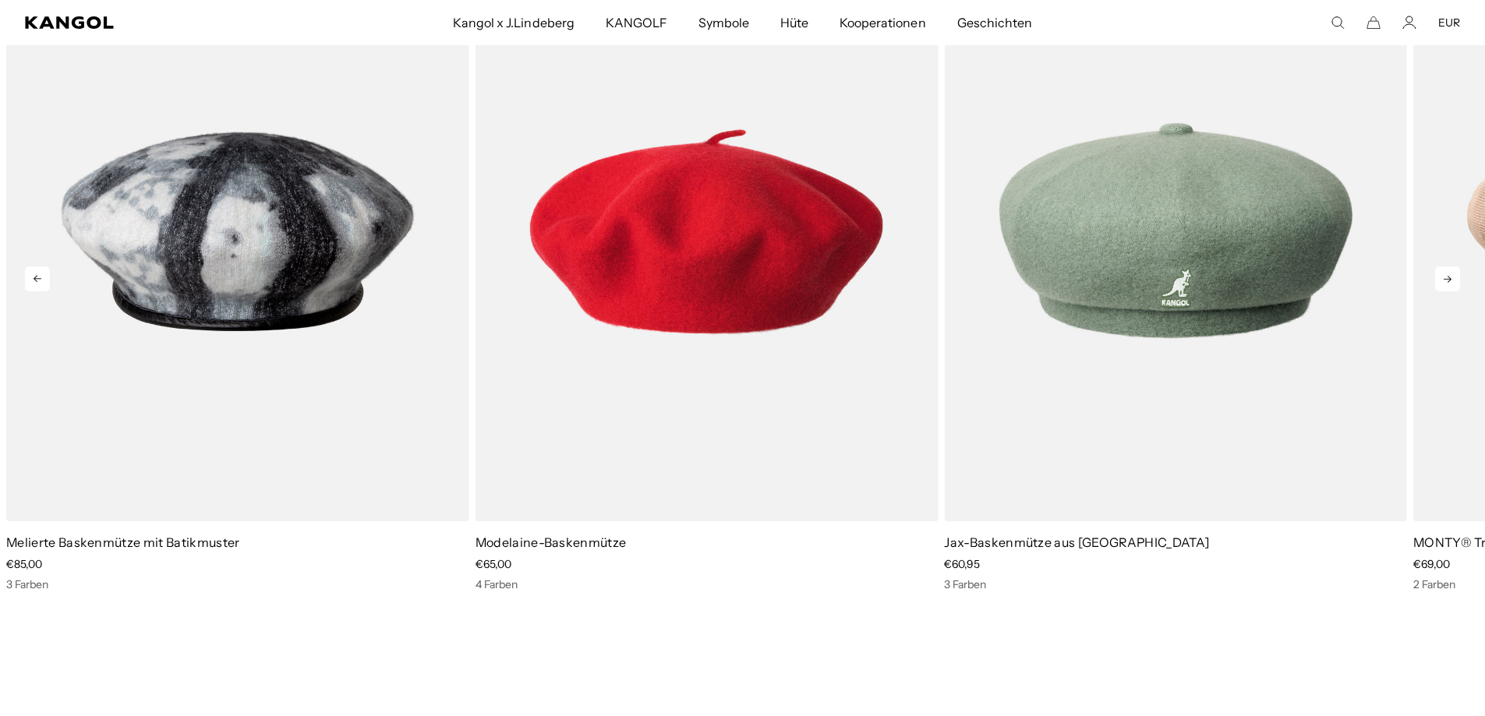
scroll to position [0, 0]
click at [1440, 270] on icon at bounding box center [1447, 279] width 25 height 25
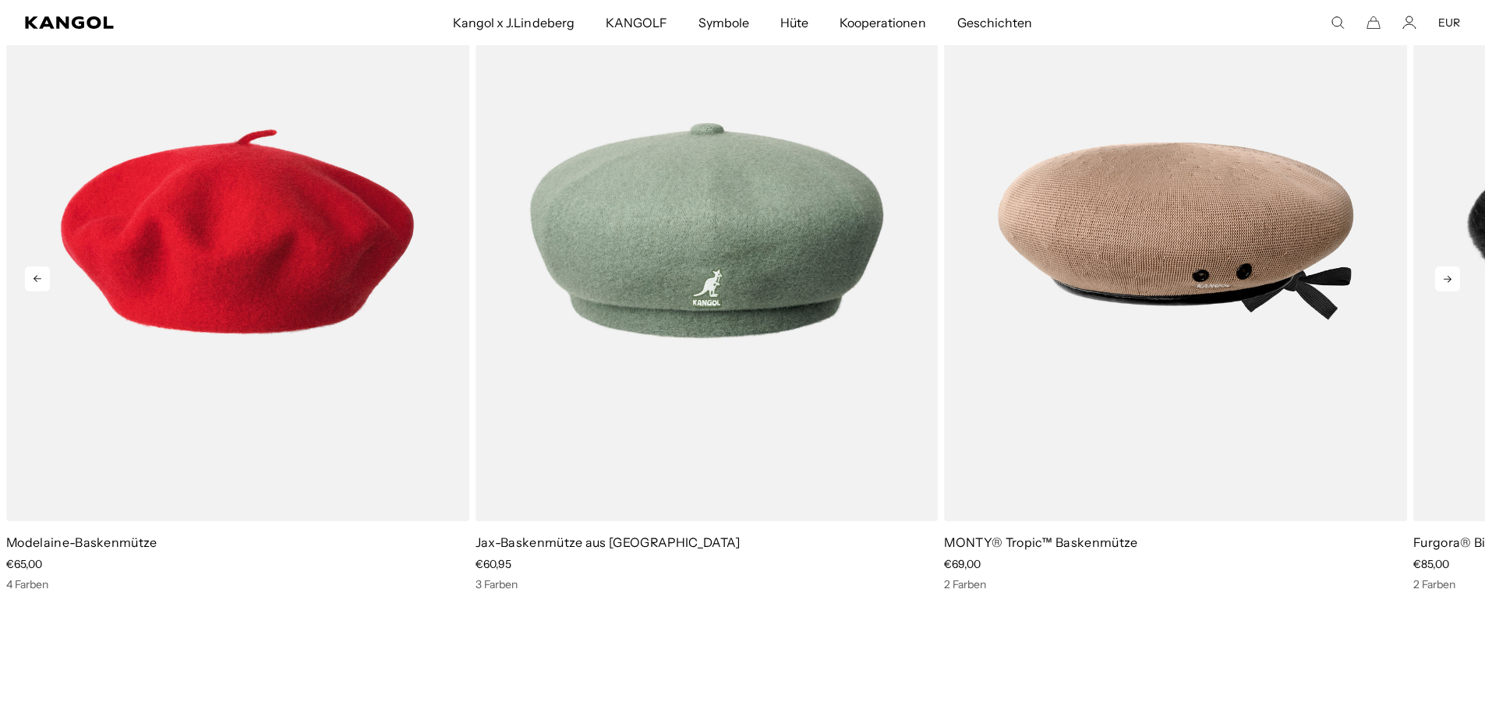
click at [1440, 270] on icon at bounding box center [1447, 279] width 25 height 25
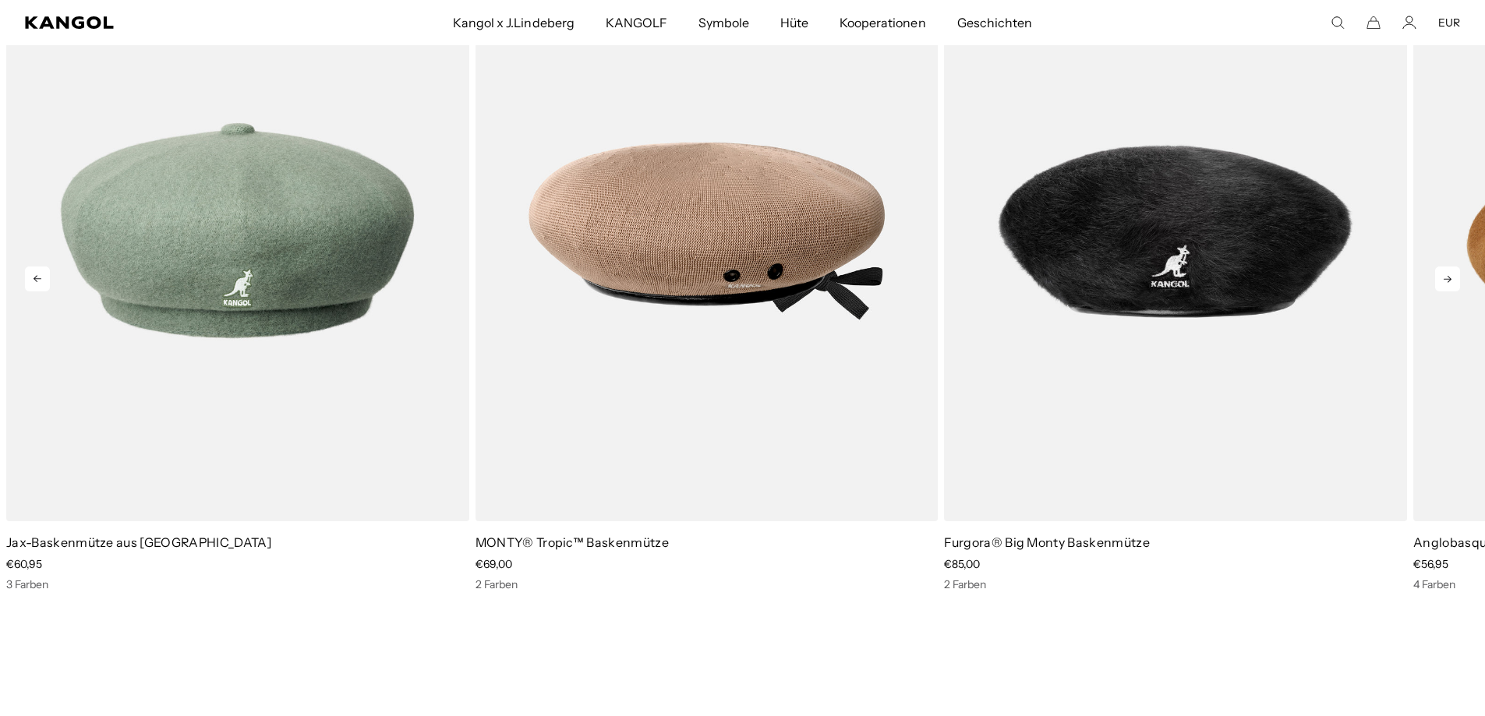
click at [1440, 270] on icon at bounding box center [1447, 279] width 25 height 25
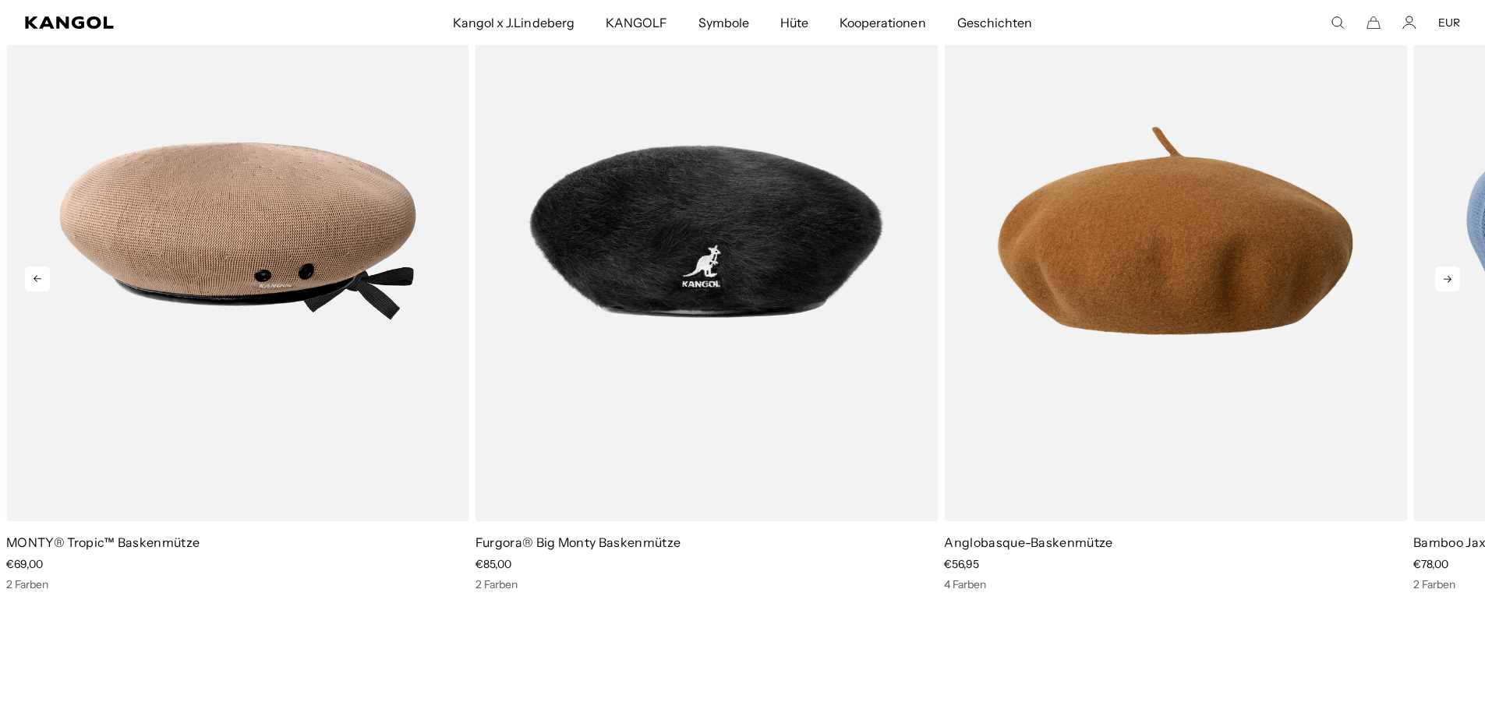
click at [1440, 270] on icon at bounding box center [1447, 279] width 25 height 25
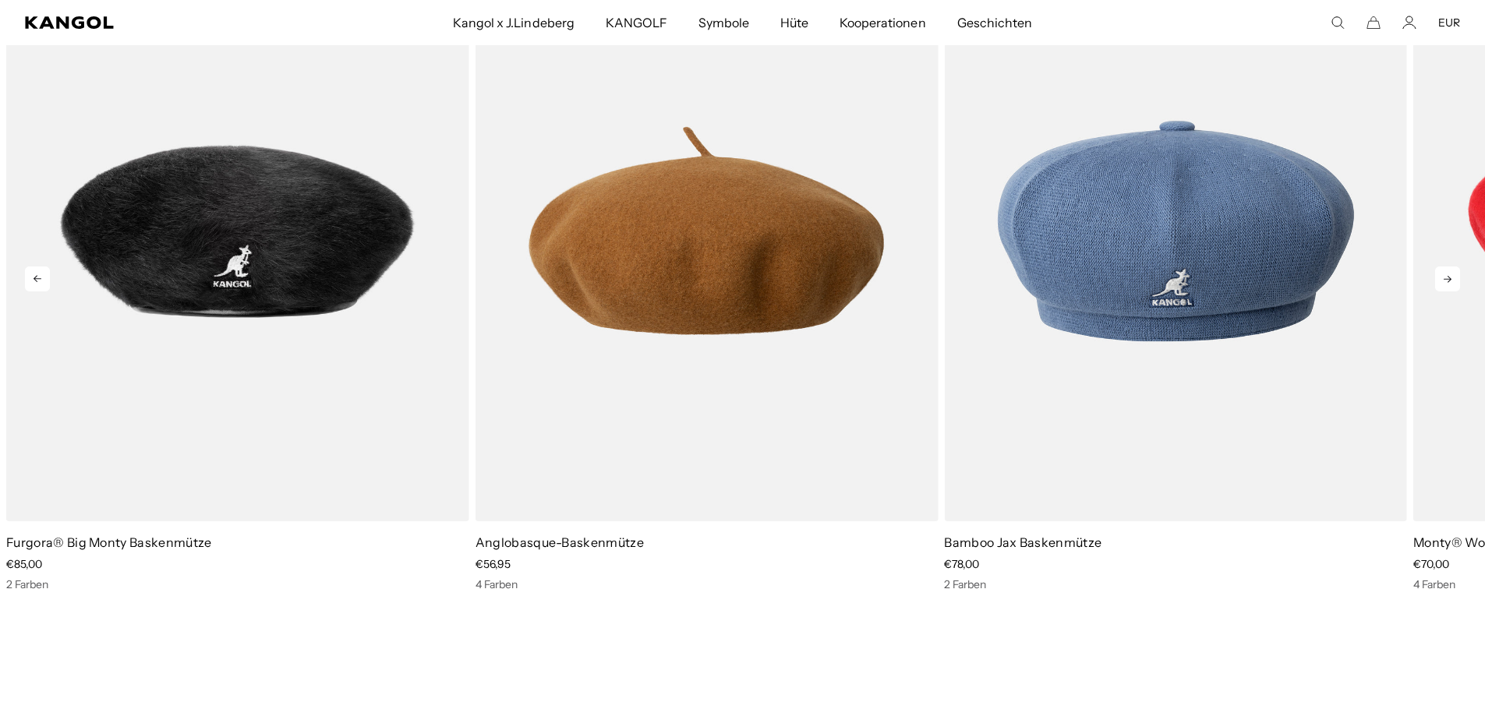
scroll to position [0, 321]
click at [1440, 270] on icon at bounding box center [1447, 279] width 25 height 25
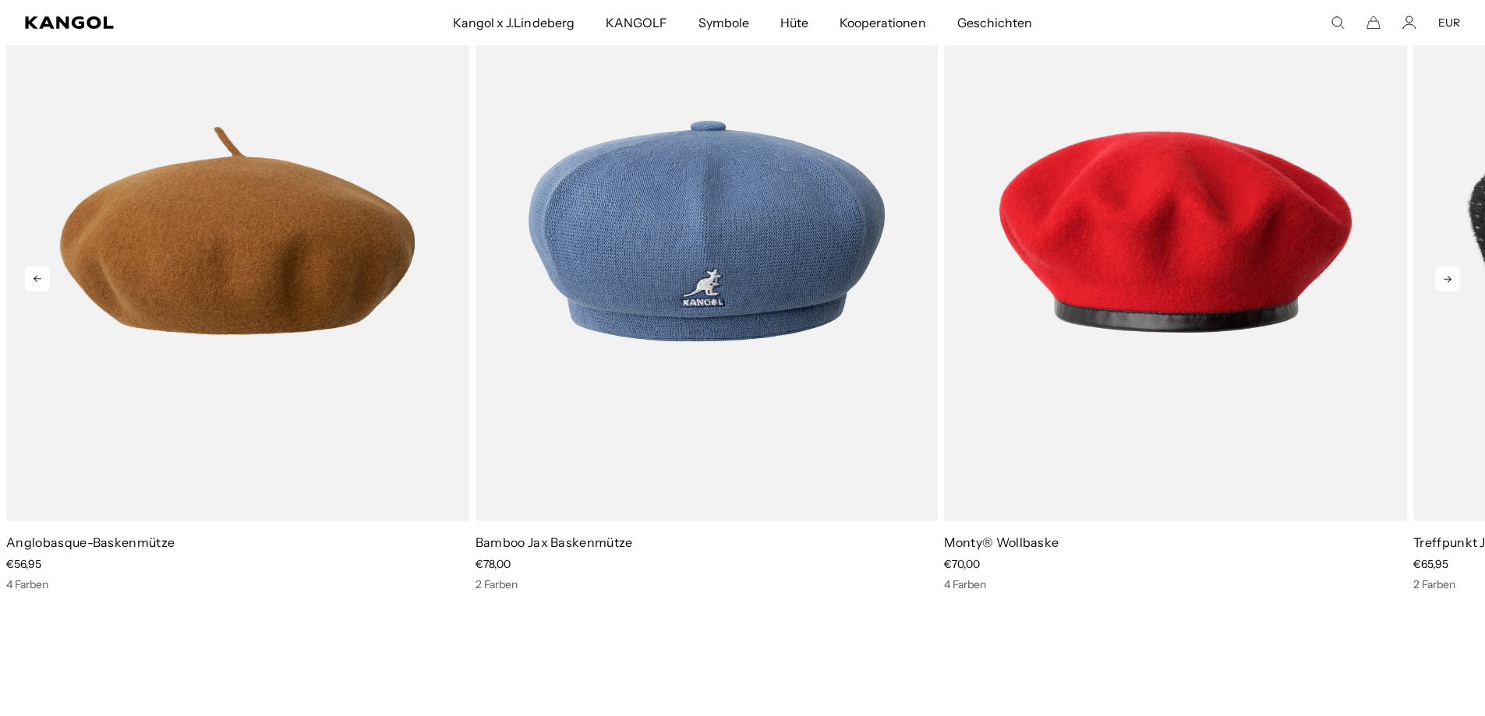
click at [1440, 270] on icon at bounding box center [1447, 279] width 25 height 25
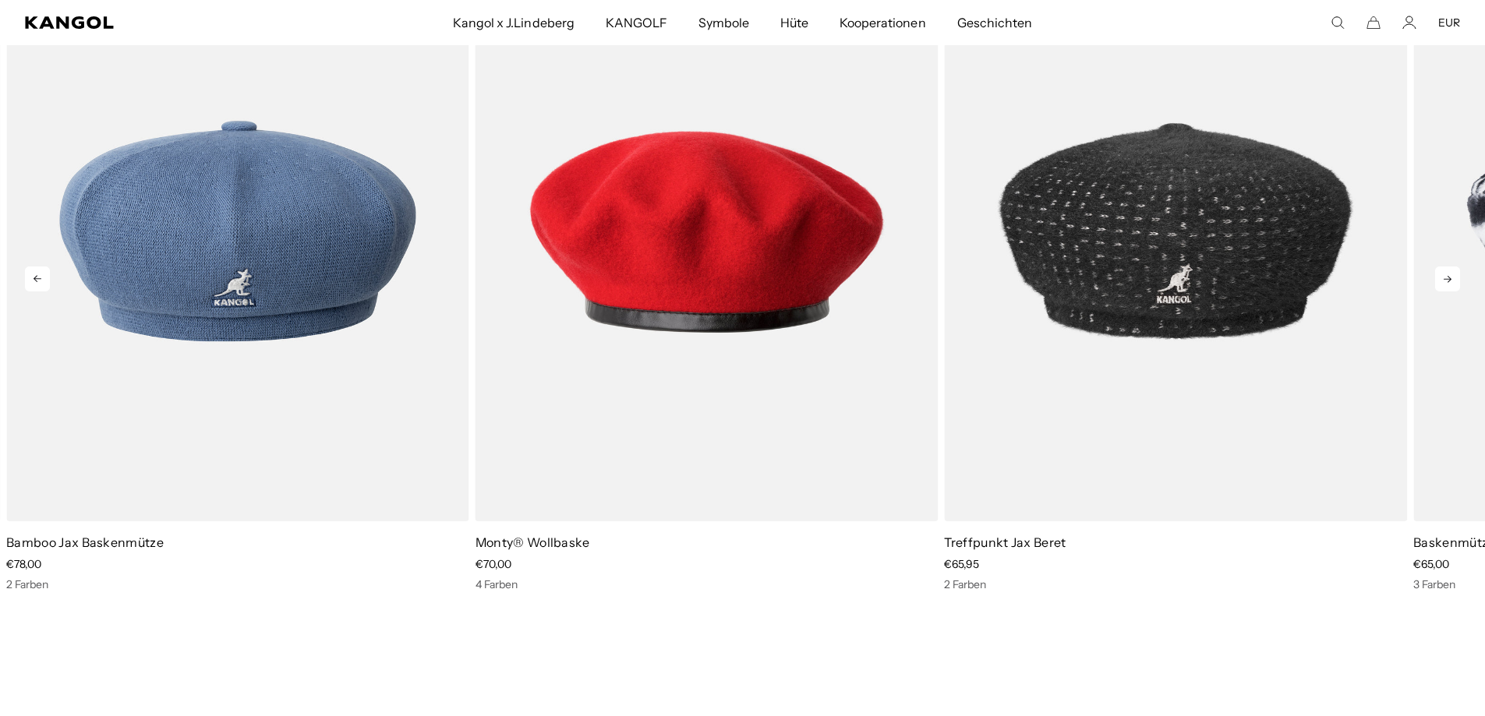
click at [1440, 270] on icon at bounding box center [1447, 279] width 25 height 25
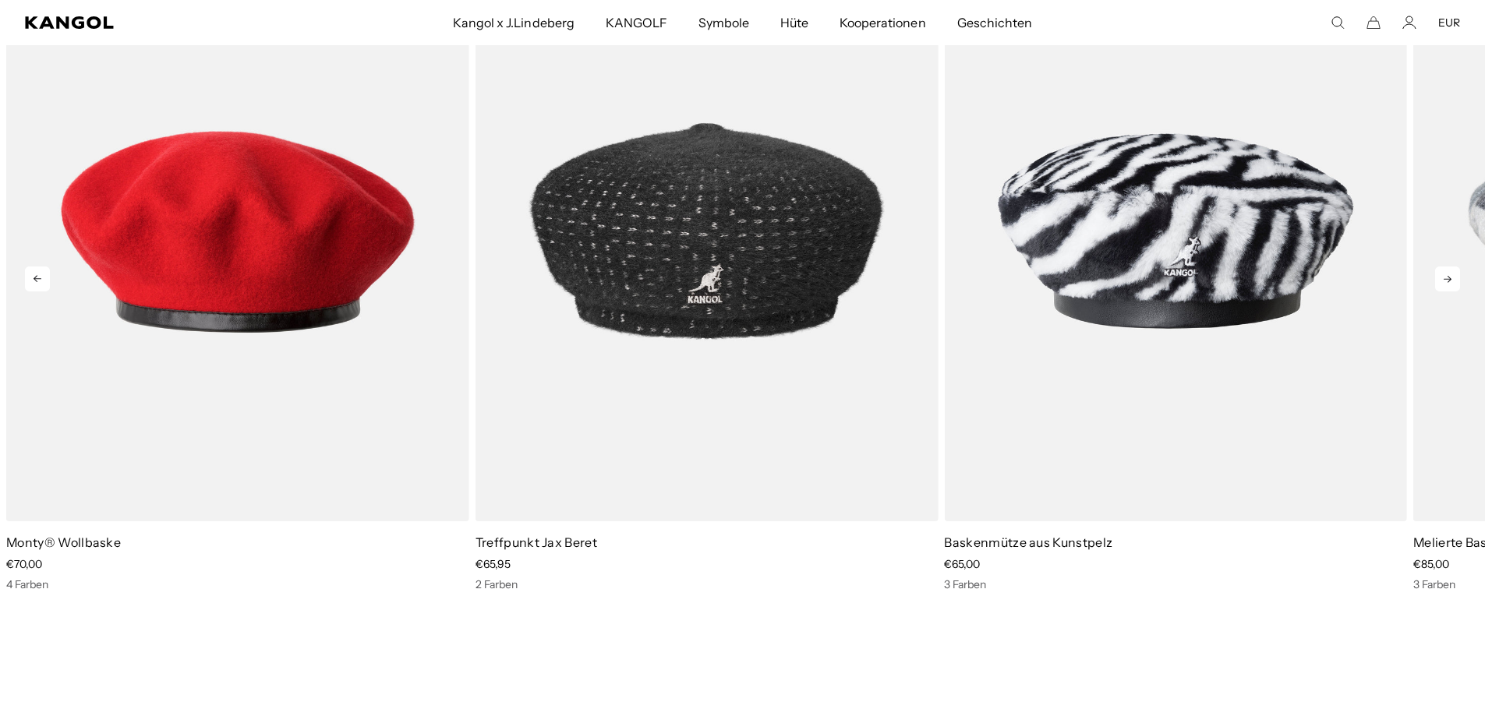
click at [1440, 270] on icon at bounding box center [1447, 279] width 25 height 25
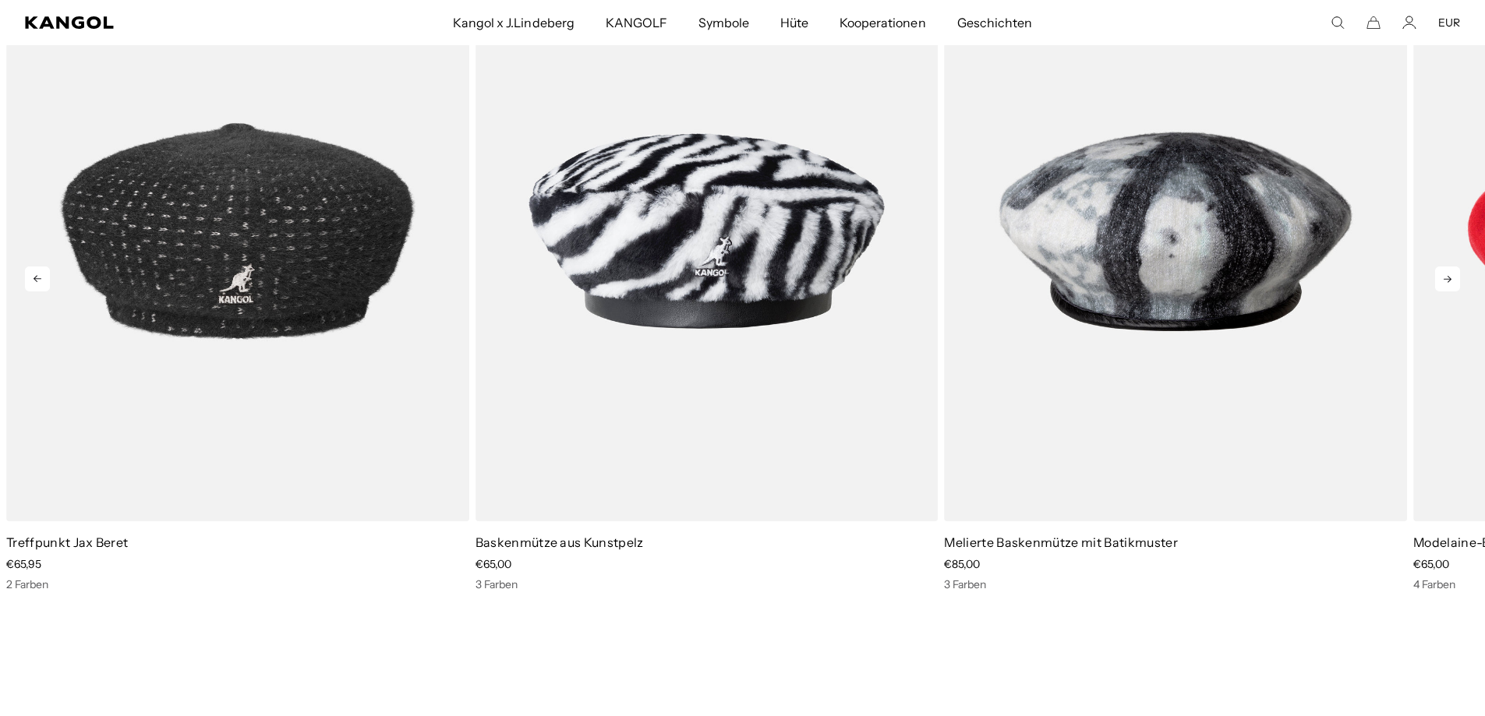
click at [1440, 270] on icon at bounding box center [1447, 279] width 25 height 25
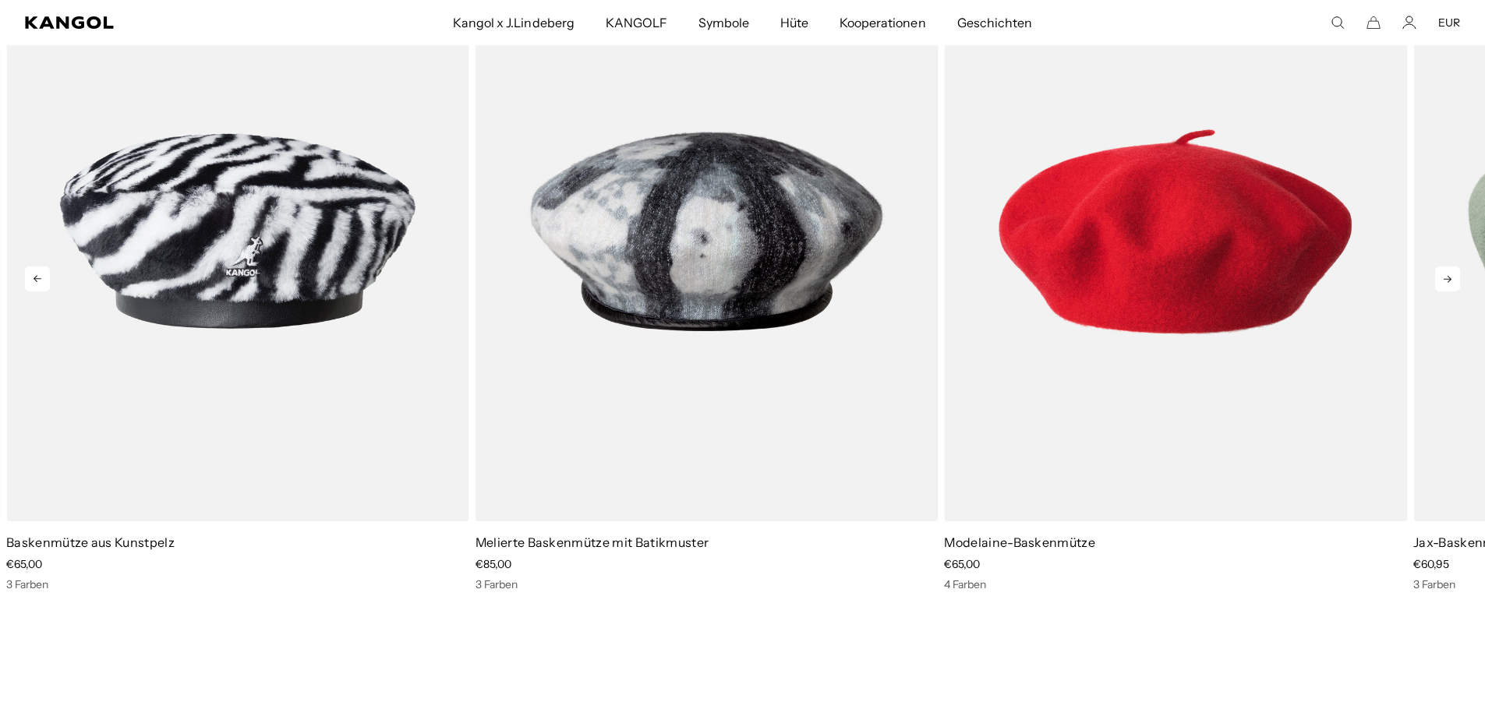
click at [1440, 270] on icon at bounding box center [1447, 279] width 25 height 25
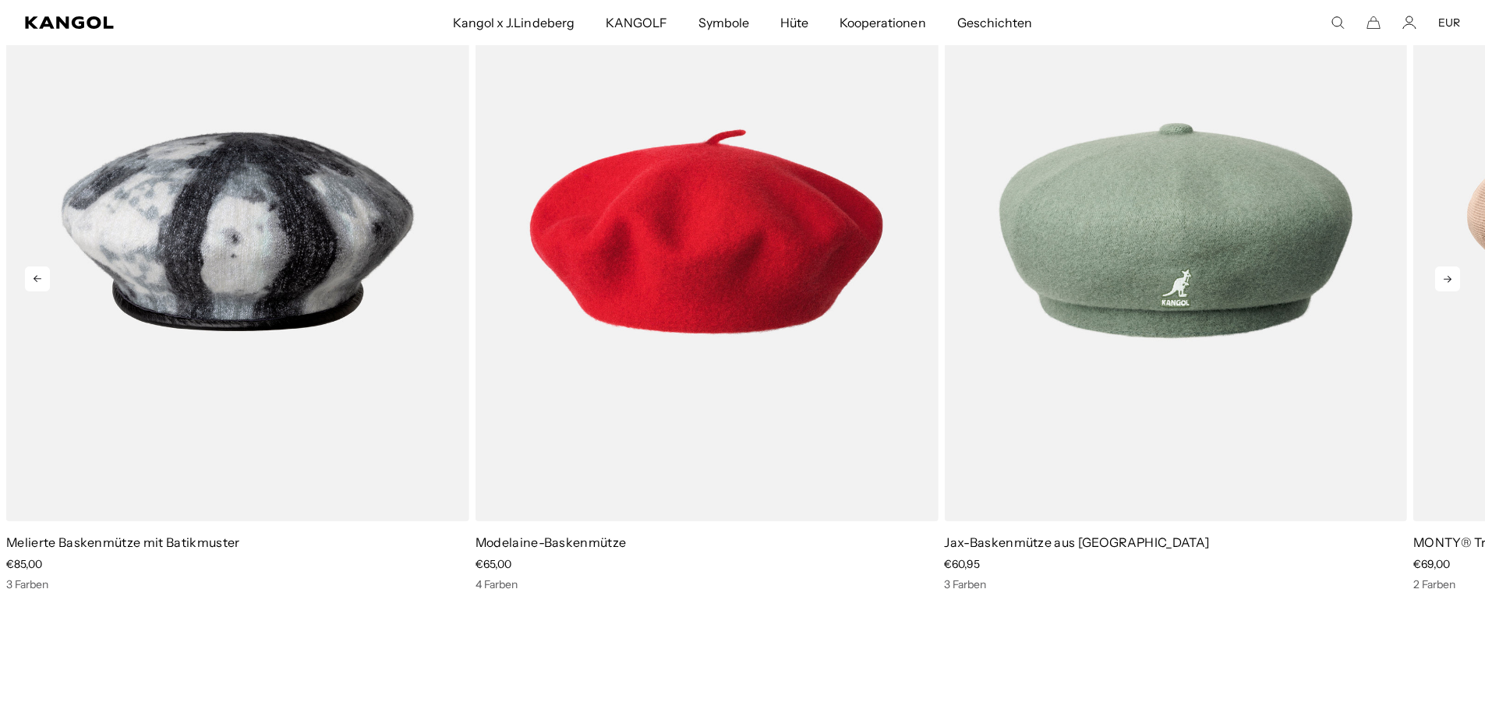
click at [1440, 270] on icon at bounding box center [1447, 279] width 25 height 25
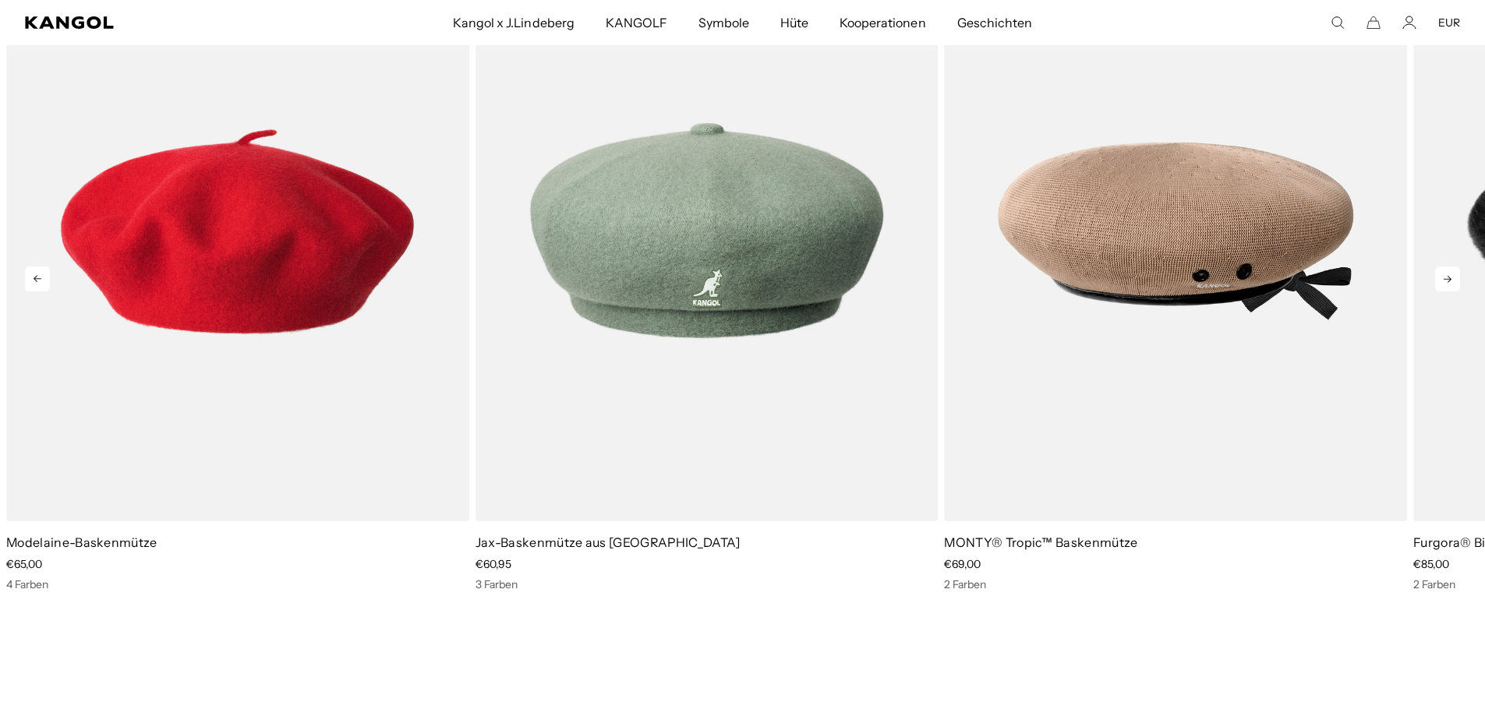
click at [1440, 270] on icon at bounding box center [1447, 279] width 25 height 25
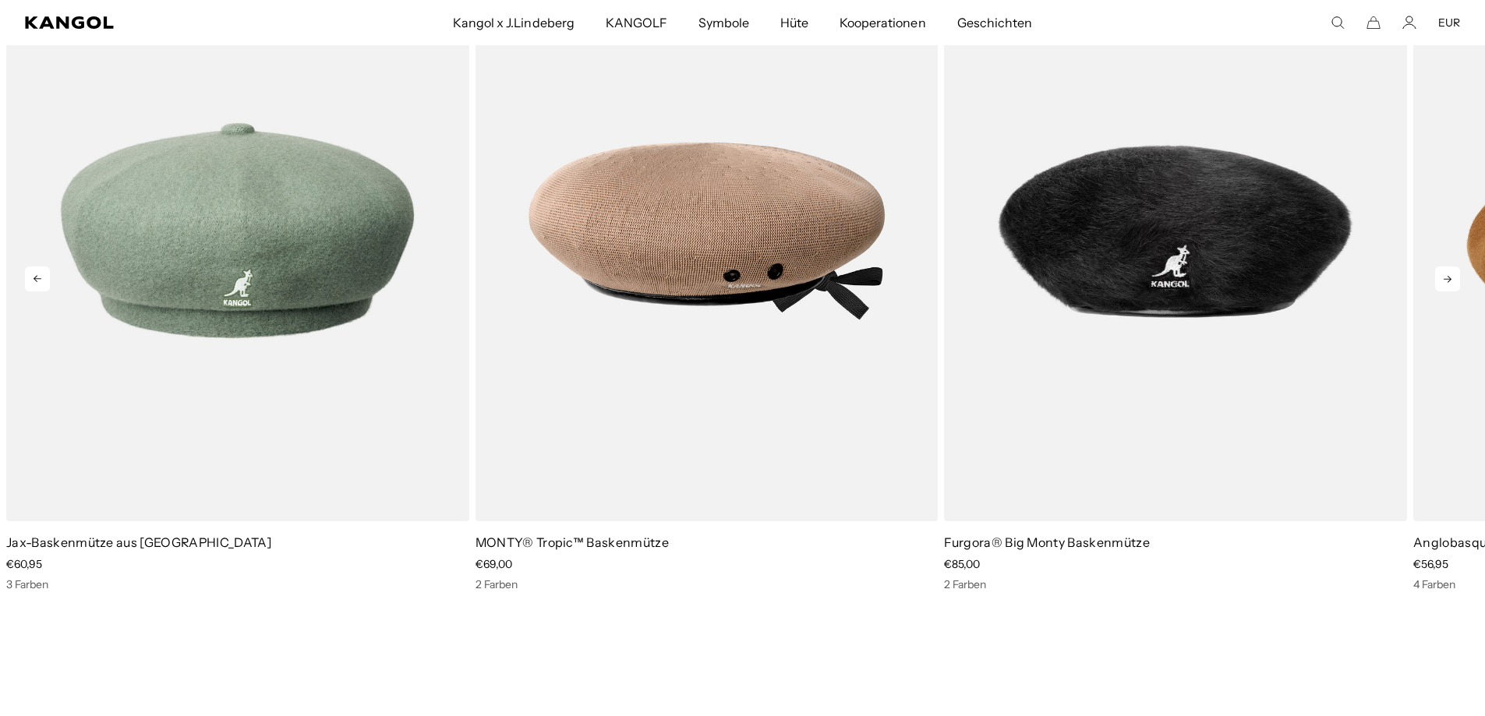
click at [1440, 270] on icon at bounding box center [1447, 279] width 25 height 25
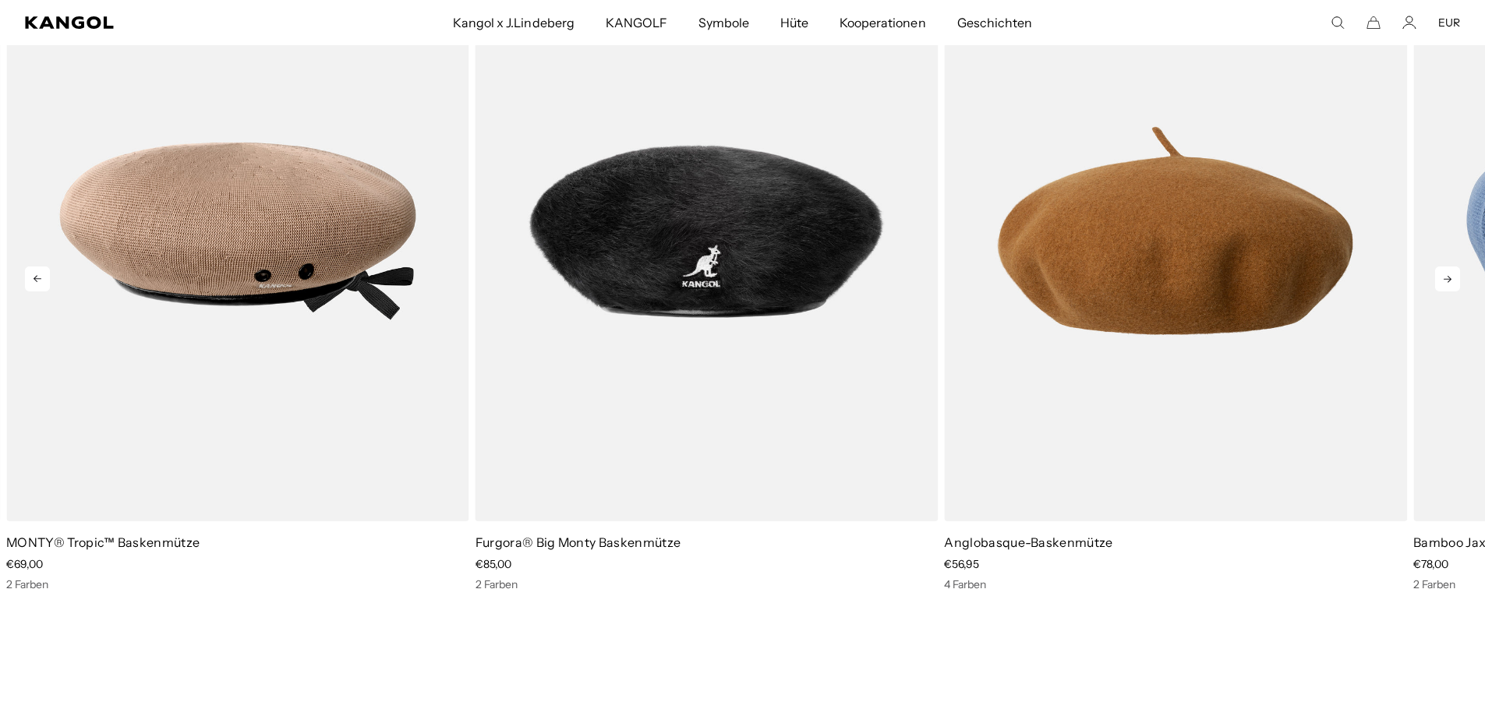
click at [1440, 270] on icon at bounding box center [1447, 279] width 25 height 25
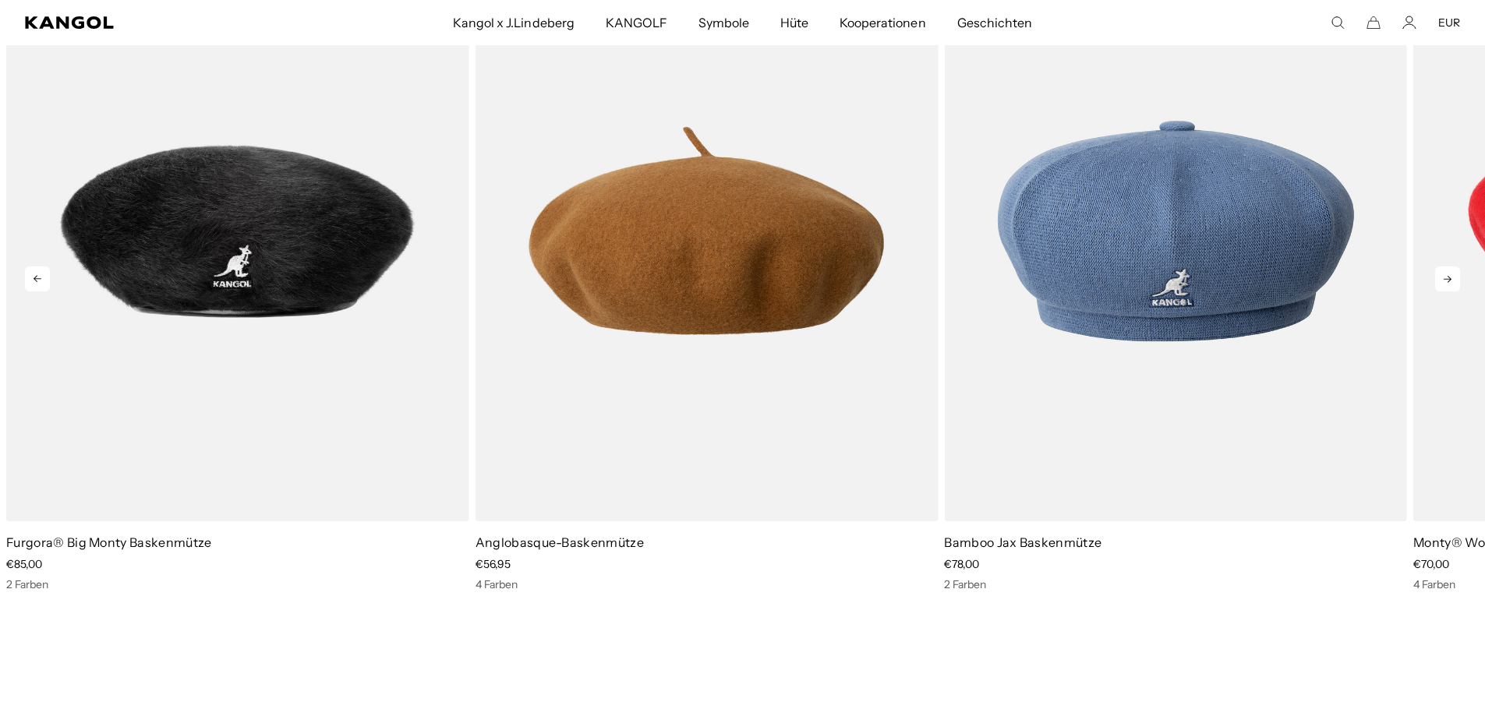
click at [1440, 270] on icon at bounding box center [1447, 279] width 25 height 25
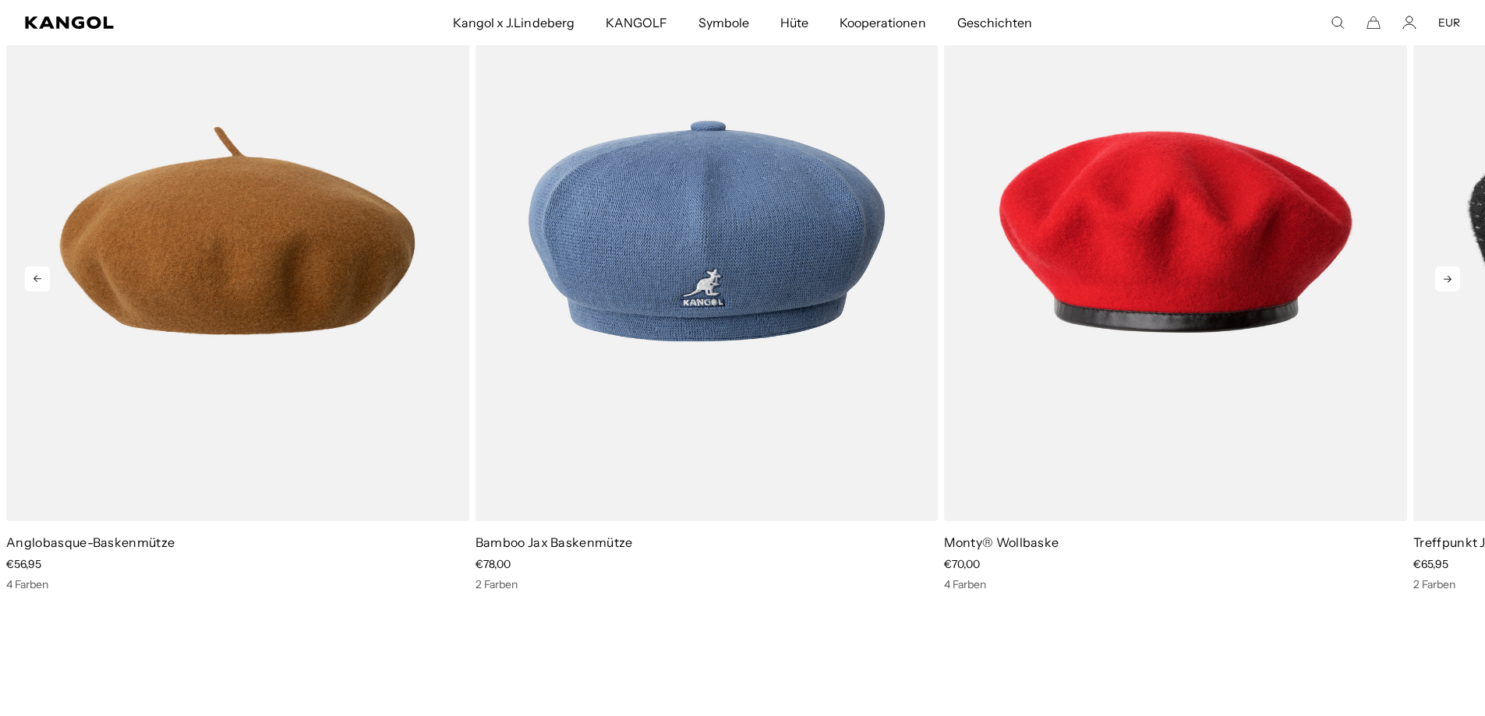
click at [1440, 270] on icon at bounding box center [1447, 279] width 25 height 25
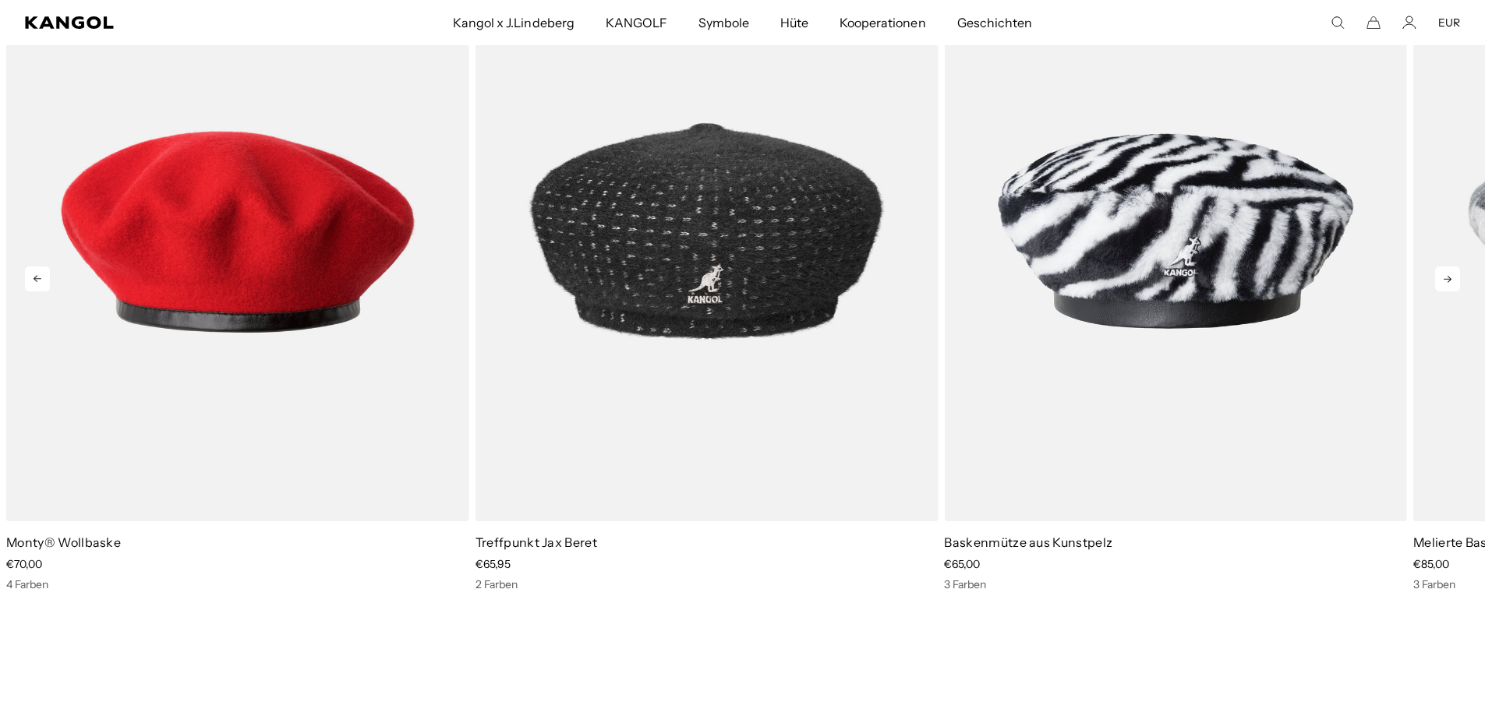
scroll to position [0, 321]
click at [1440, 270] on icon at bounding box center [1447, 279] width 25 height 25
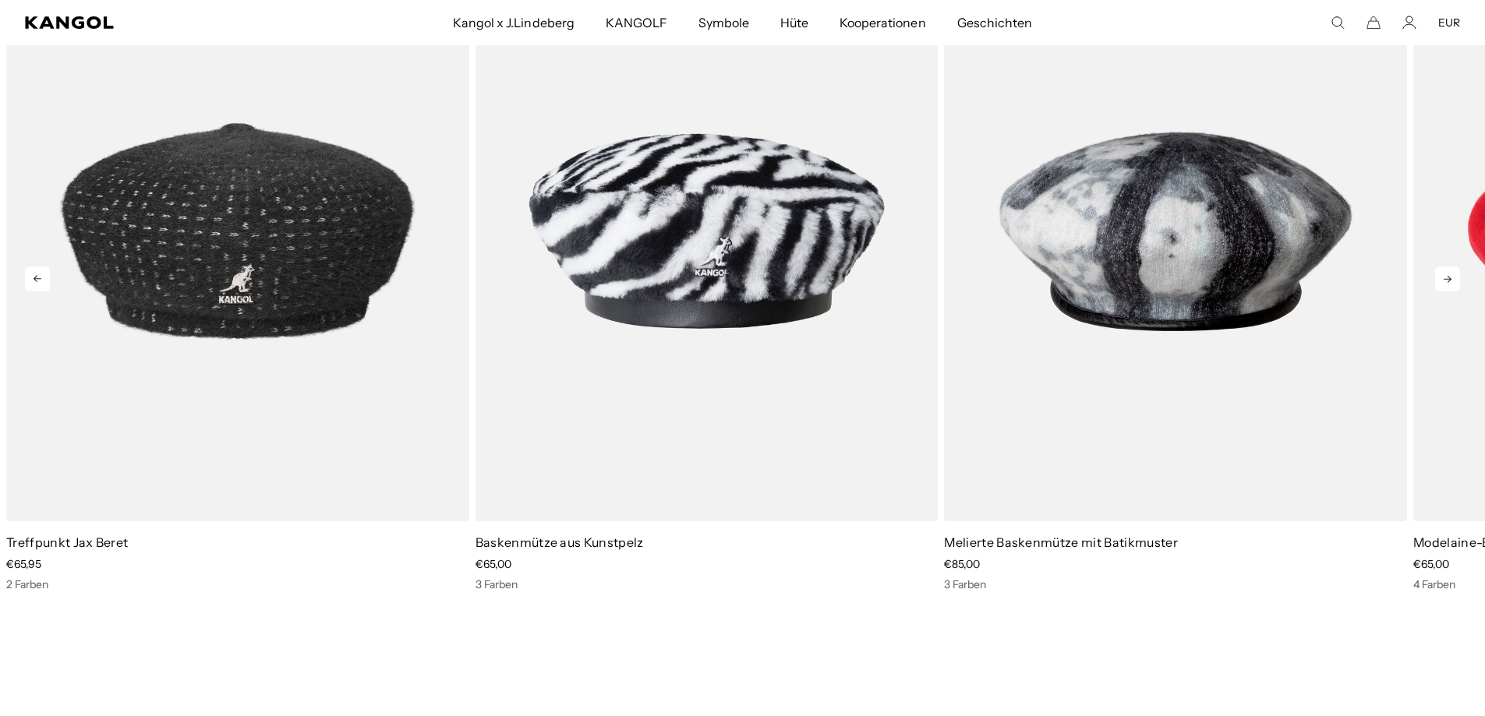
click at [1440, 270] on icon at bounding box center [1447, 279] width 25 height 25
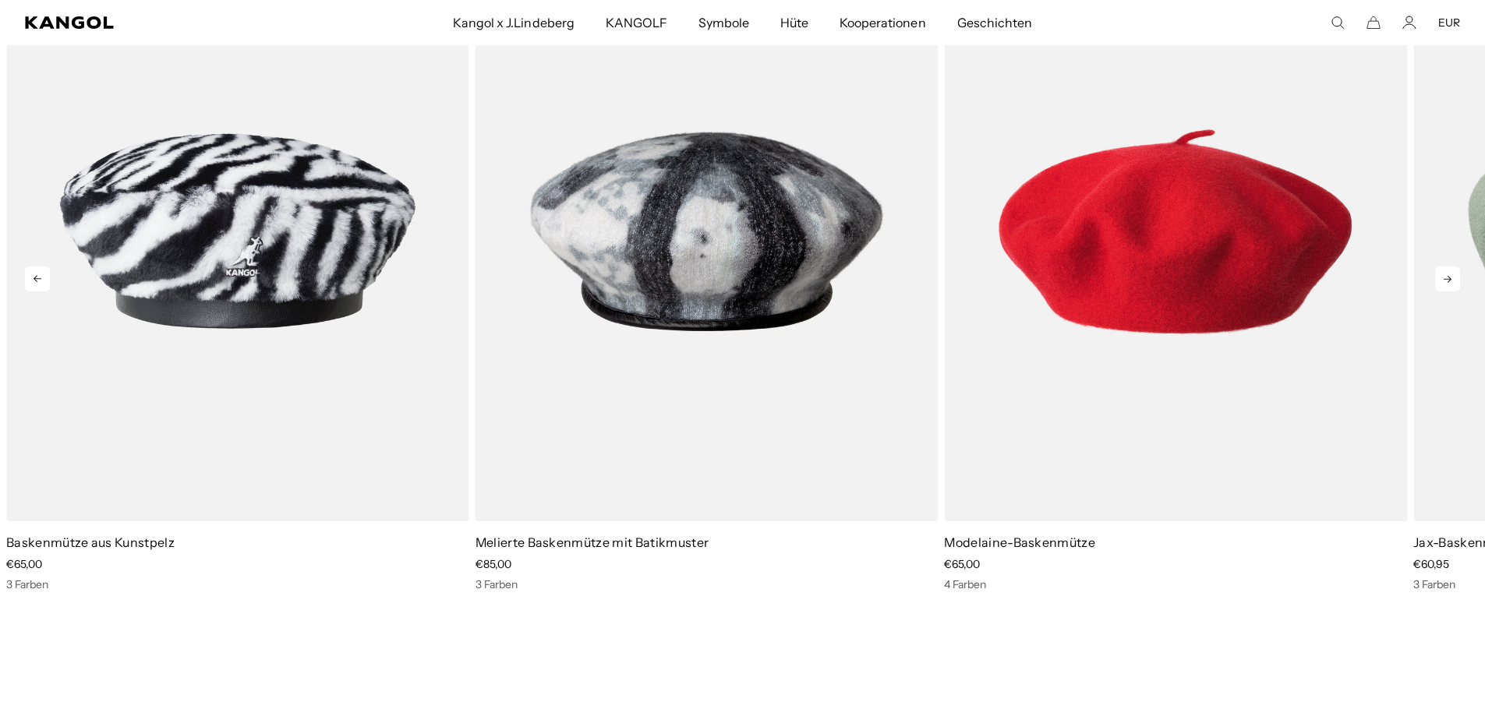
click at [1440, 270] on icon at bounding box center [1447, 279] width 25 height 25
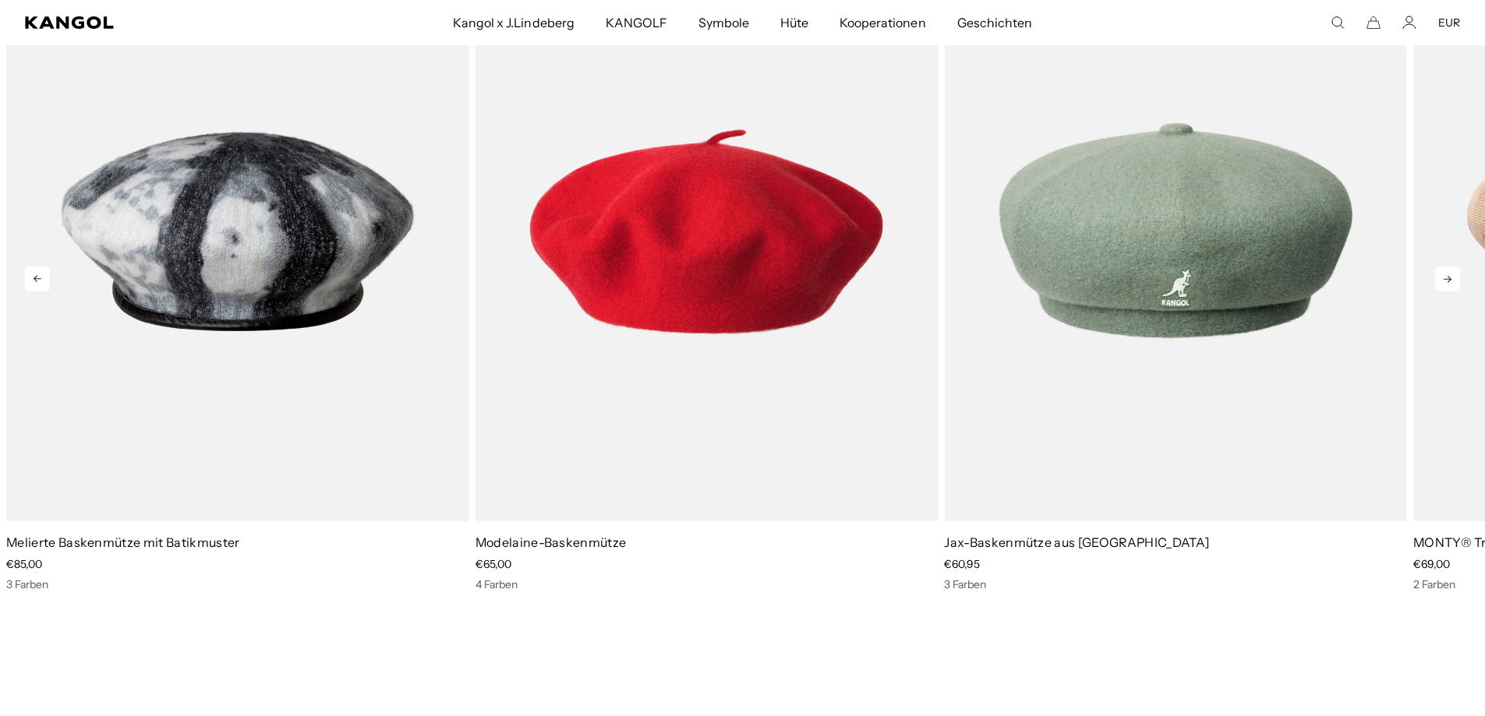
click at [1440, 270] on icon at bounding box center [1447, 279] width 25 height 25
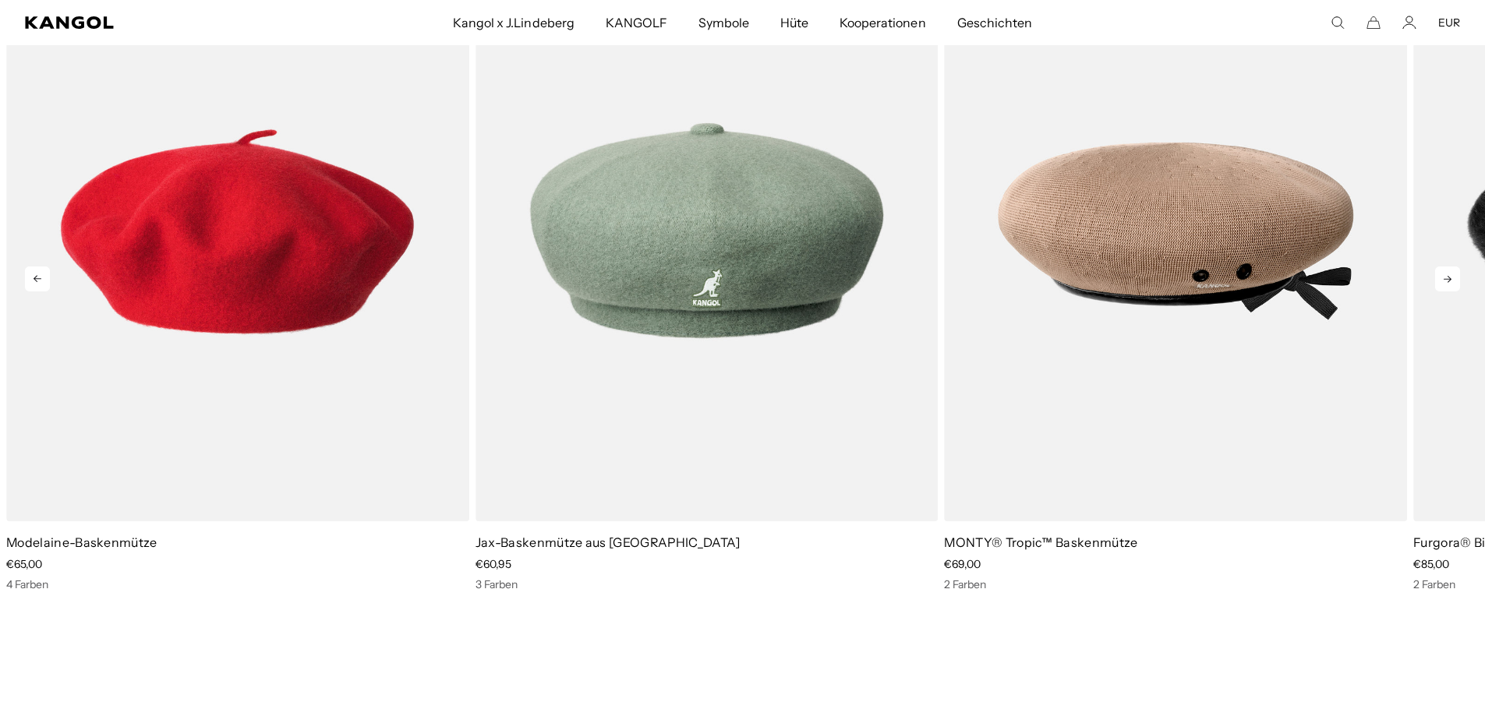
click at [1440, 270] on icon at bounding box center [1447, 279] width 25 height 25
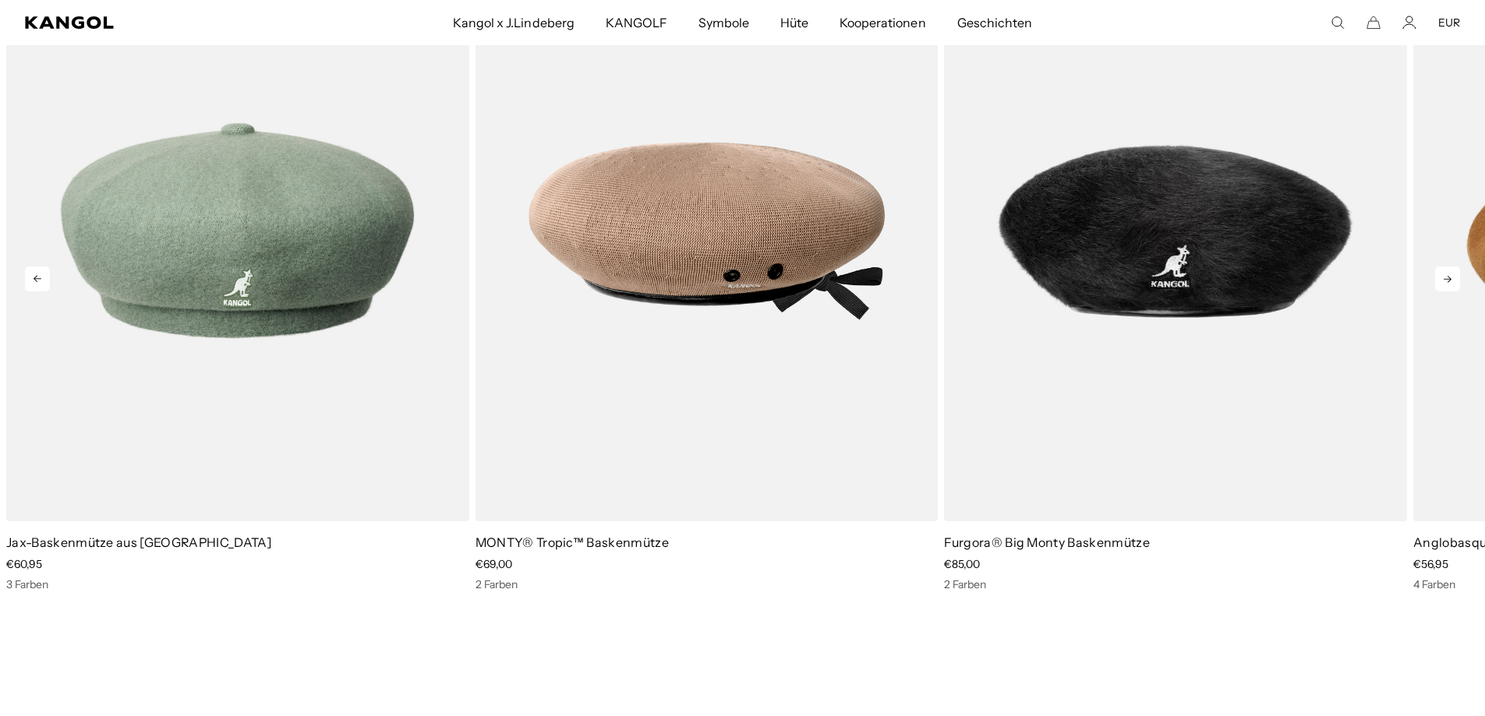
click at [1440, 270] on icon at bounding box center [1447, 279] width 25 height 25
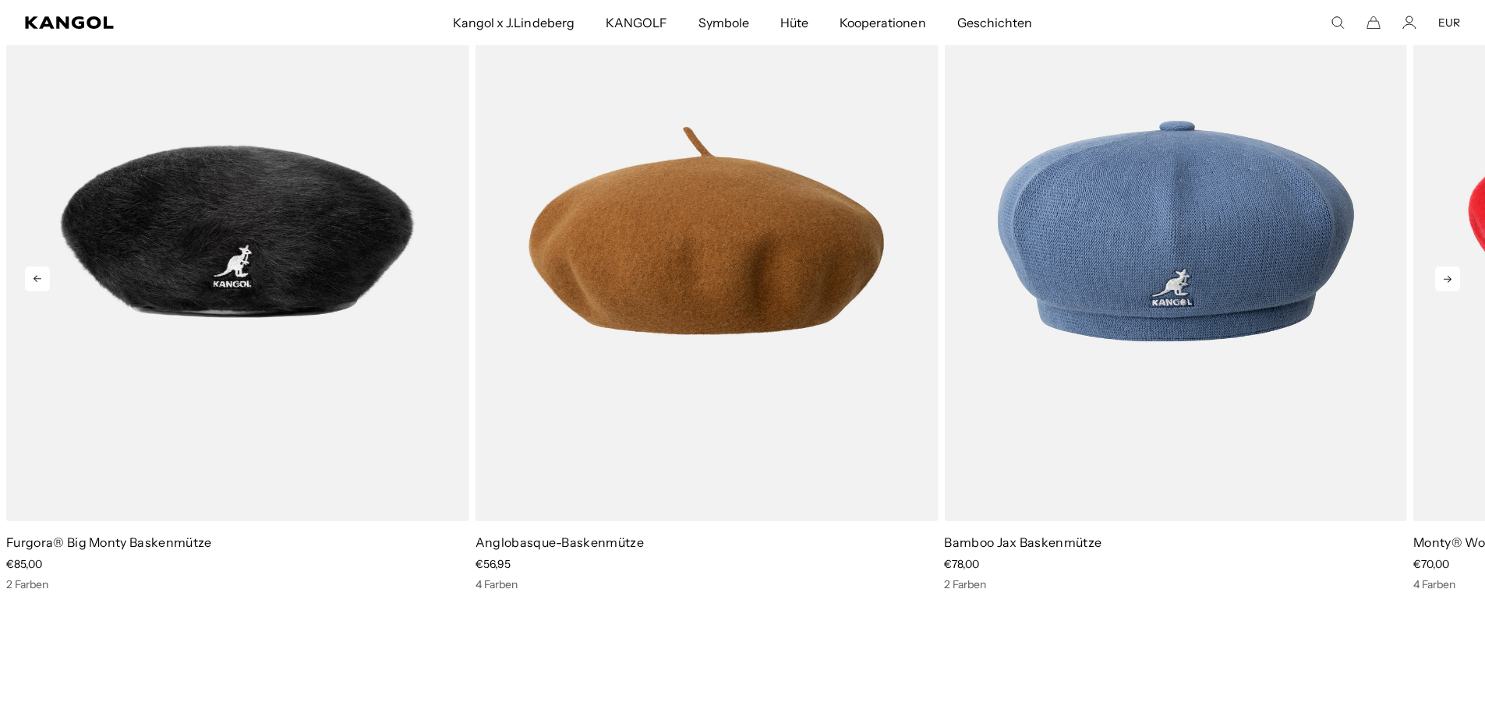
click at [1440, 270] on icon at bounding box center [1447, 279] width 25 height 25
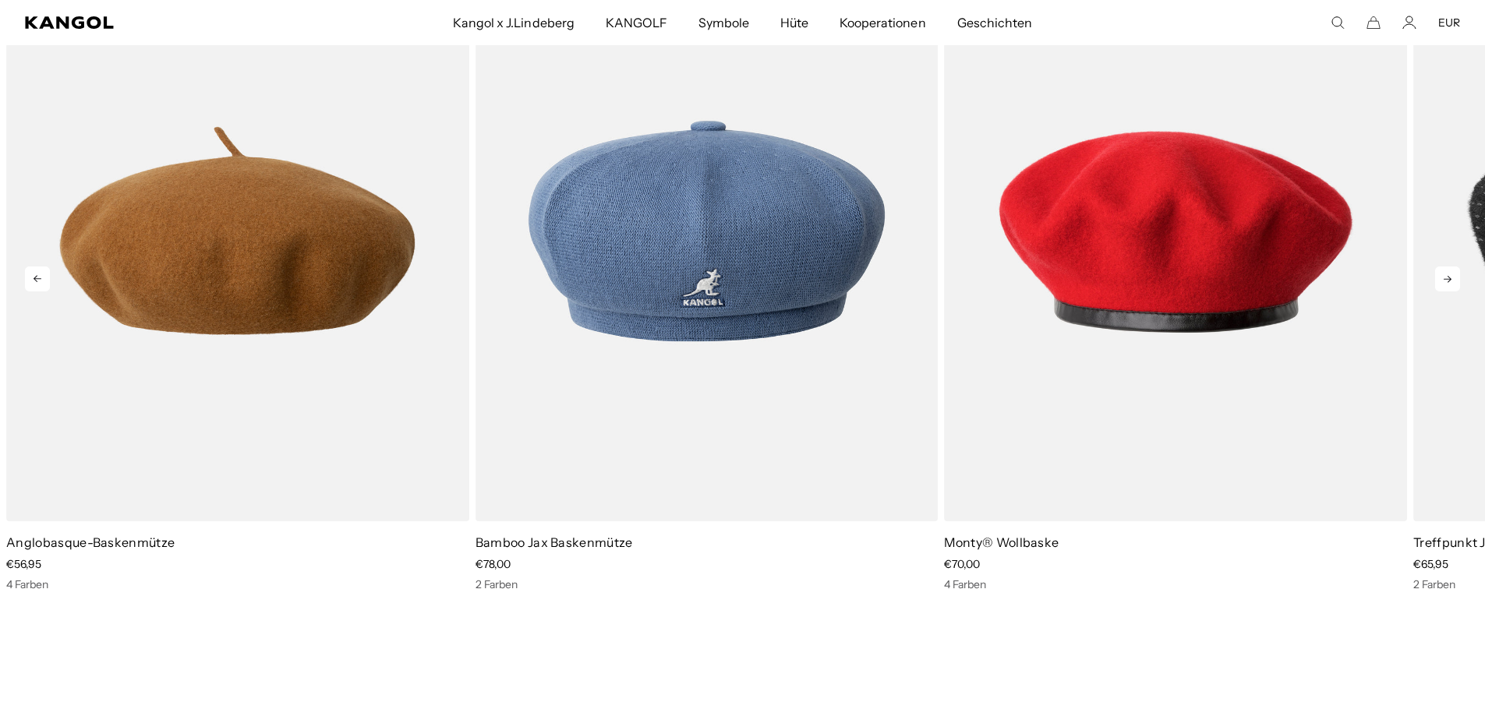
click at [1440, 270] on icon at bounding box center [1447, 279] width 25 height 25
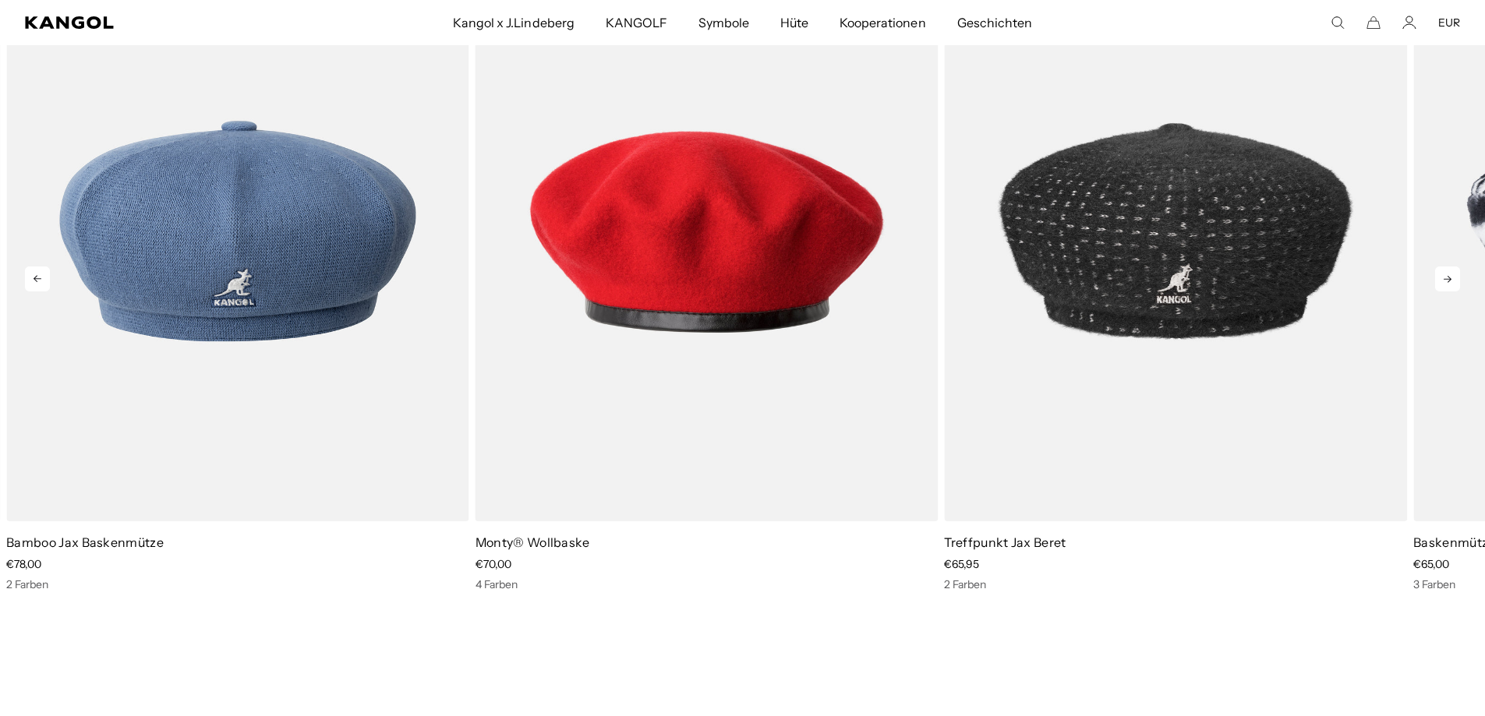
click at [1440, 270] on icon at bounding box center [1447, 279] width 25 height 25
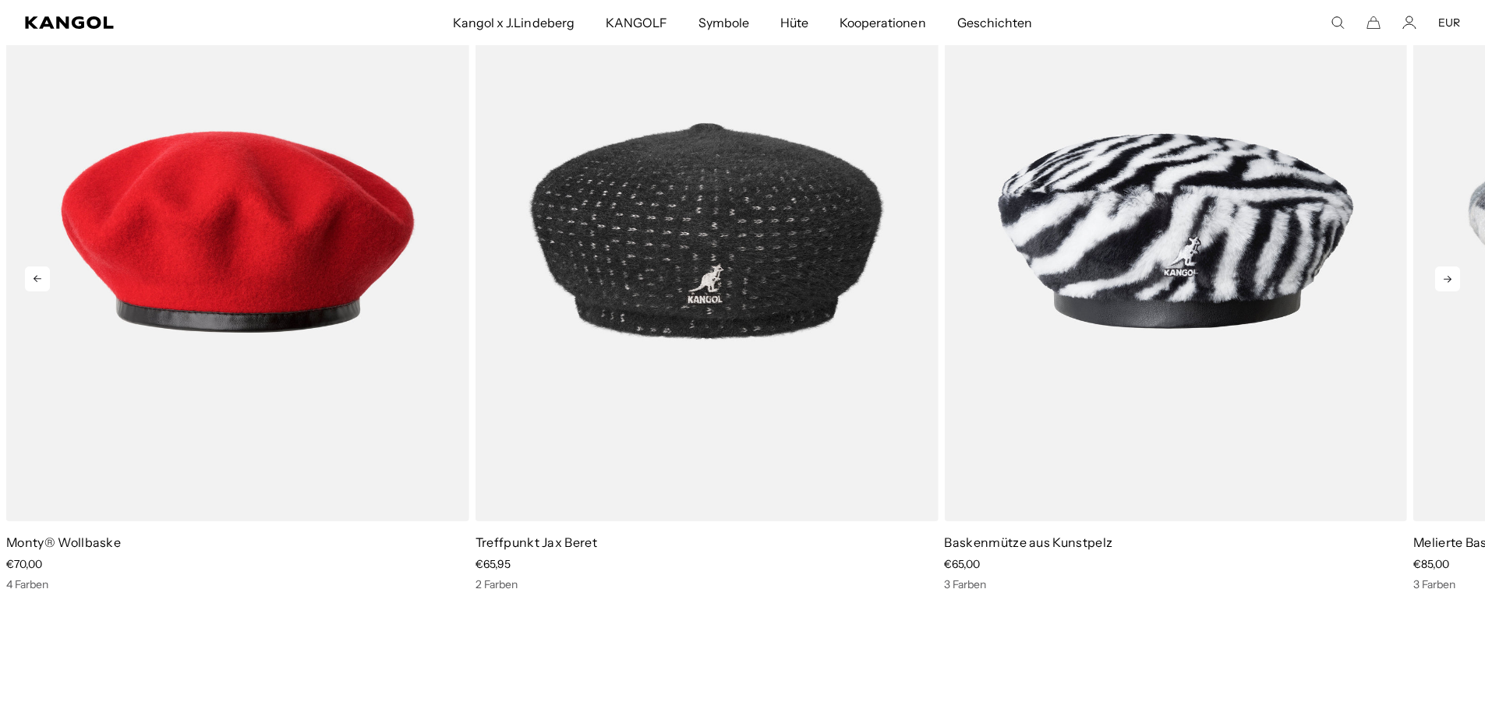
click at [1440, 270] on icon at bounding box center [1447, 279] width 25 height 25
